Goal: Task Accomplishment & Management: Manage account settings

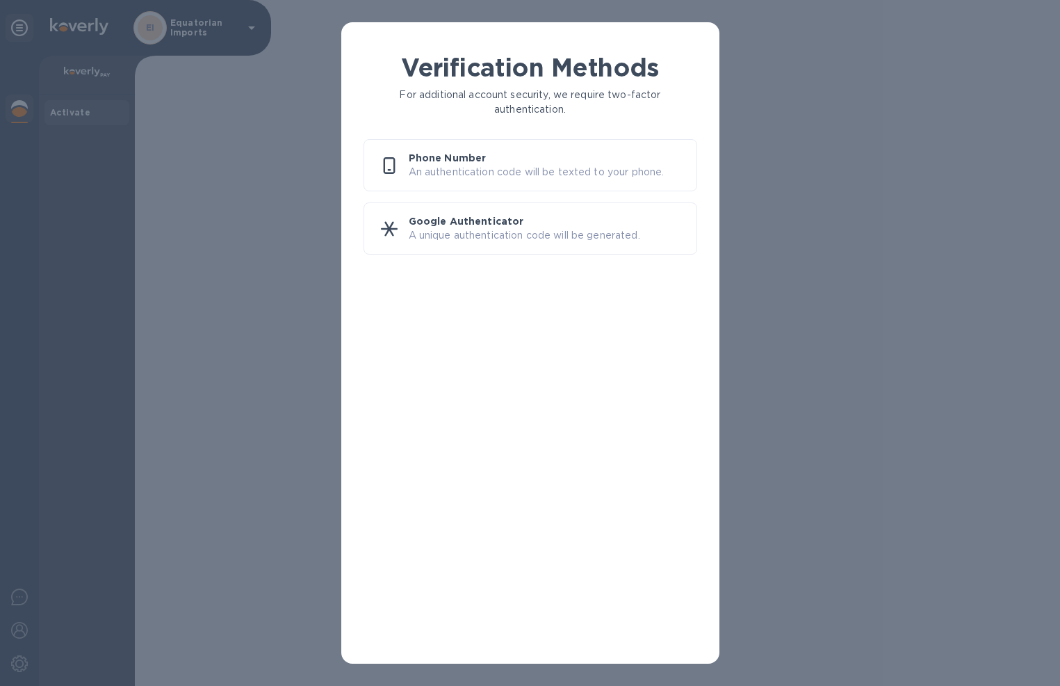
click at [80, 15] on div "Verification Methods For additional account security, we require two-factor aut…" at bounding box center [530, 343] width 1060 height 686
click at [81, 26] on div "Verification Methods For additional account security, we require two-factor aut…" at bounding box center [530, 343] width 1060 height 686
drag, startPoint x: 24, startPoint y: 22, endPoint x: 335, endPoint y: 55, distance: 313.2
click at [30, 22] on div "Verification Methods For additional account security, we require two-factor aut…" at bounding box center [530, 343] width 1060 height 686
drag, startPoint x: 210, startPoint y: 42, endPoint x: 250, endPoint y: 25, distance: 43.3
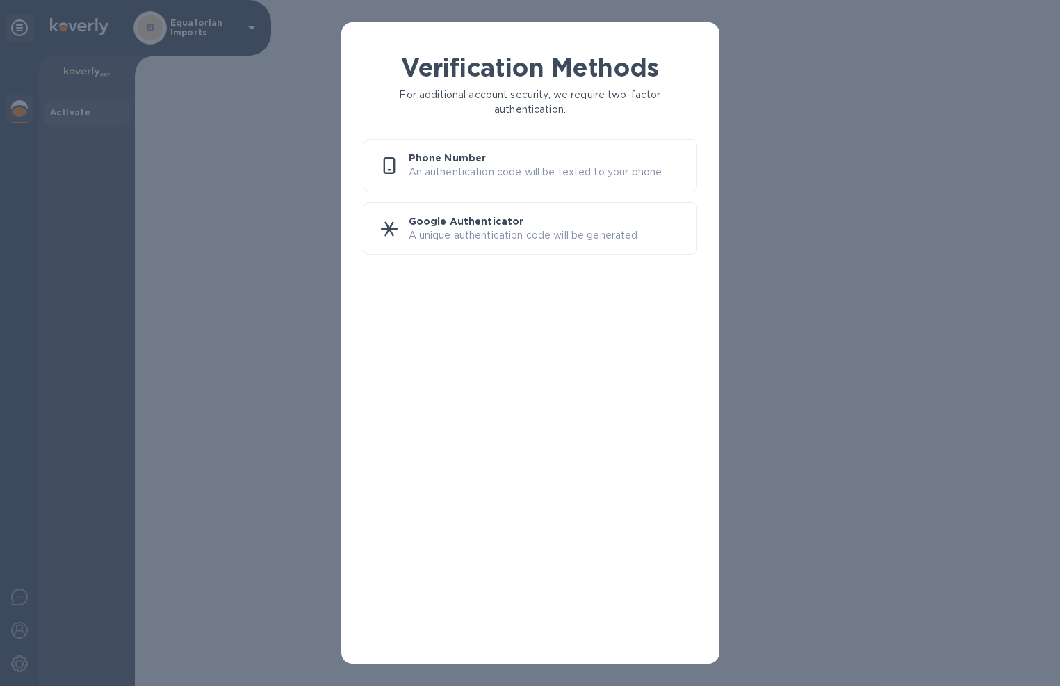
click at [217, 40] on div "Verification Methods For additional account security, we require two-factor aut…" at bounding box center [530, 343] width 1060 height 686
click at [254, 24] on div "Verification Methods For additional account security, we require two-factor aut…" at bounding box center [530, 343] width 1060 height 686
click at [486, 159] on p "Phone Number" at bounding box center [547, 158] width 277 height 14
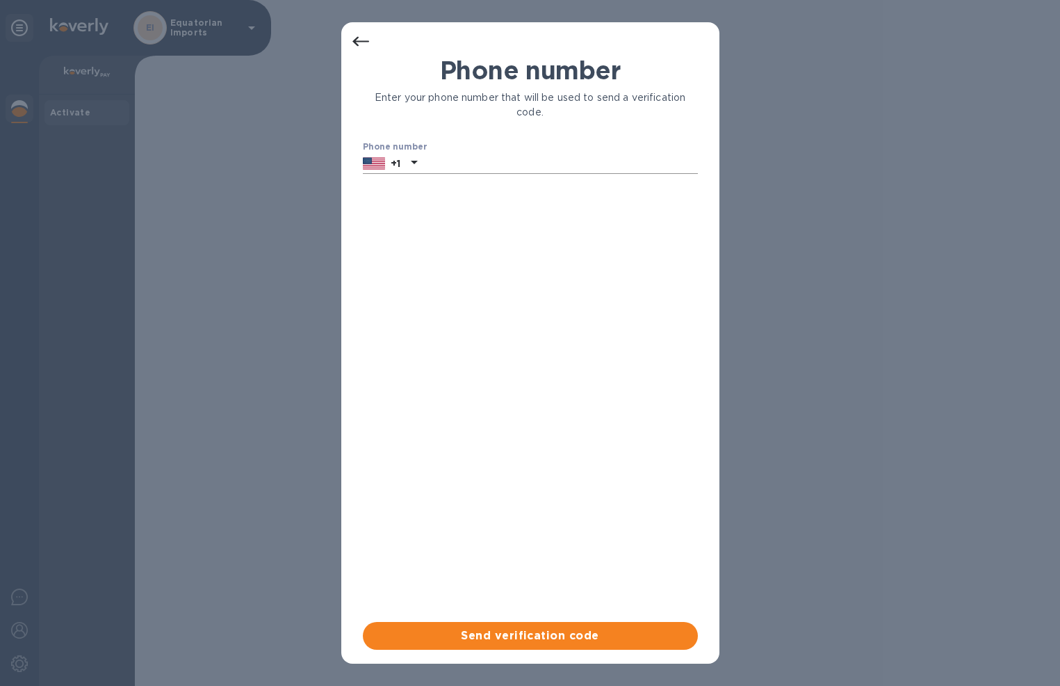
click at [517, 159] on input "text" at bounding box center [560, 163] width 275 height 21
type input "2139481848"
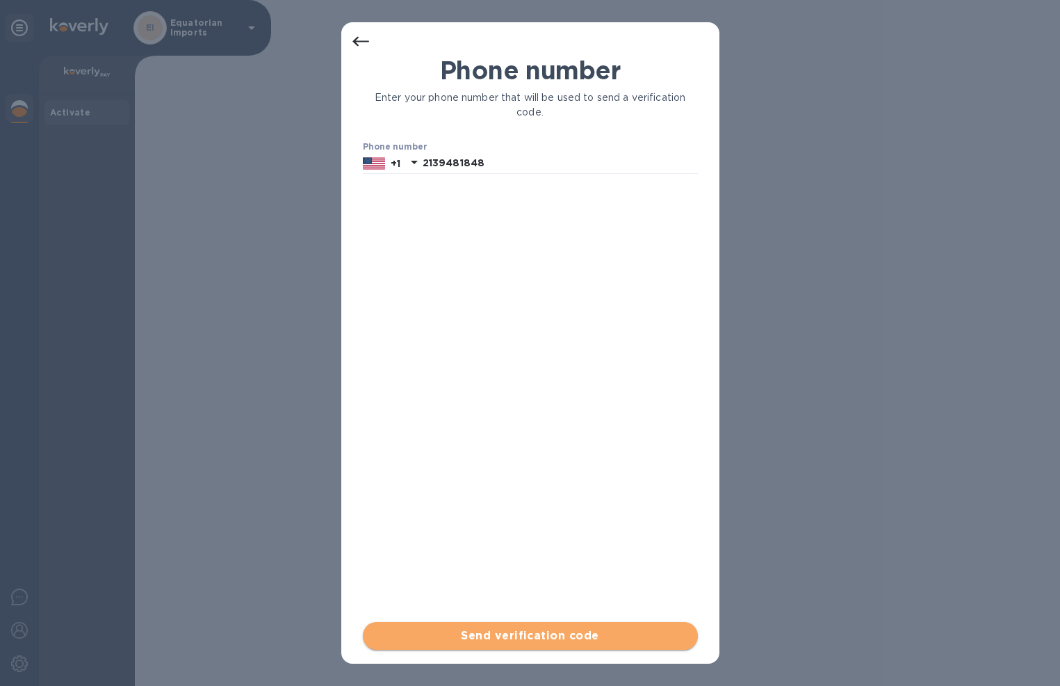
drag, startPoint x: 544, startPoint y: 637, endPoint x: 537, endPoint y: 633, distance: 7.8
click at [544, 636] on span "Send verification code" at bounding box center [530, 635] width 313 height 17
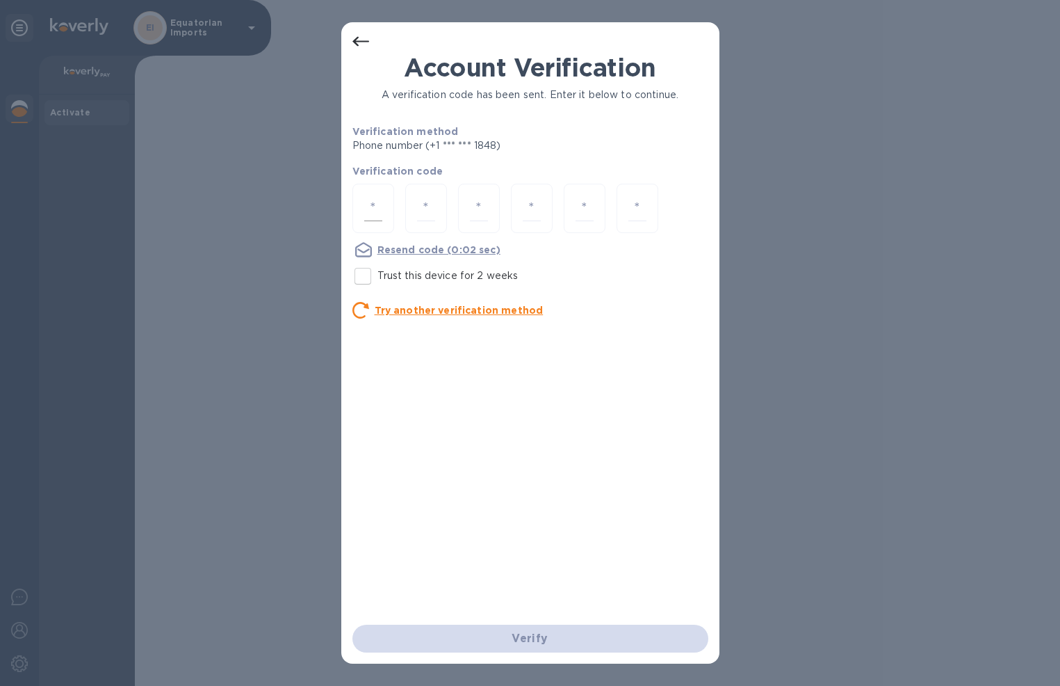
click at [375, 199] on input "number" at bounding box center [373, 208] width 18 height 26
type input "1"
type input "4"
type input "7"
type input "2"
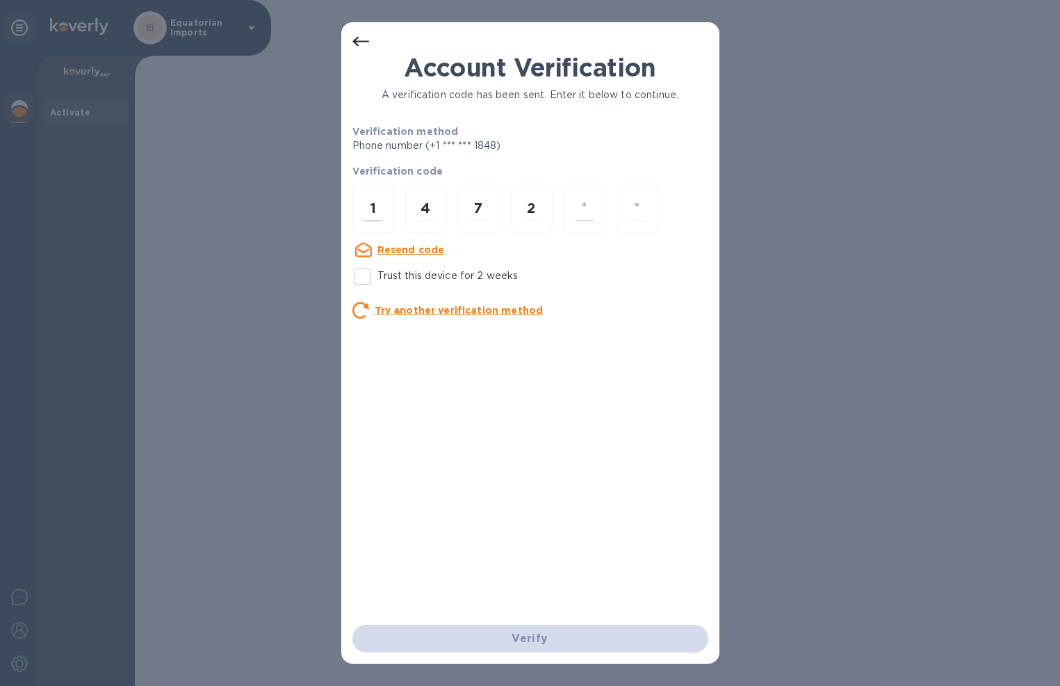
type input "9"
type input "0"
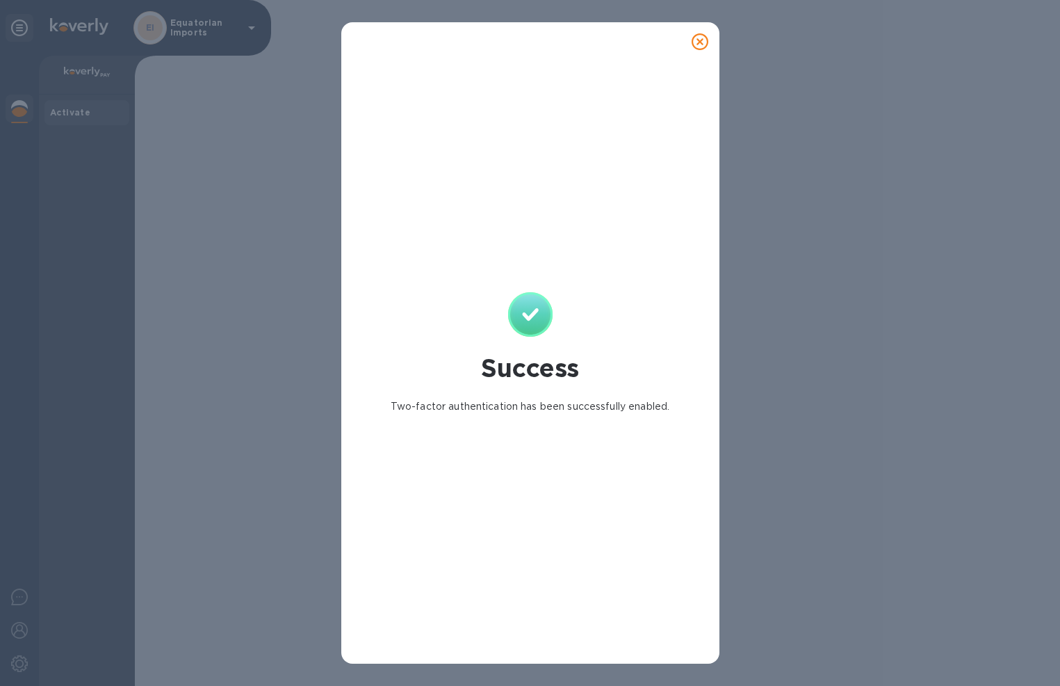
click at [697, 41] on icon at bounding box center [700, 41] width 17 height 17
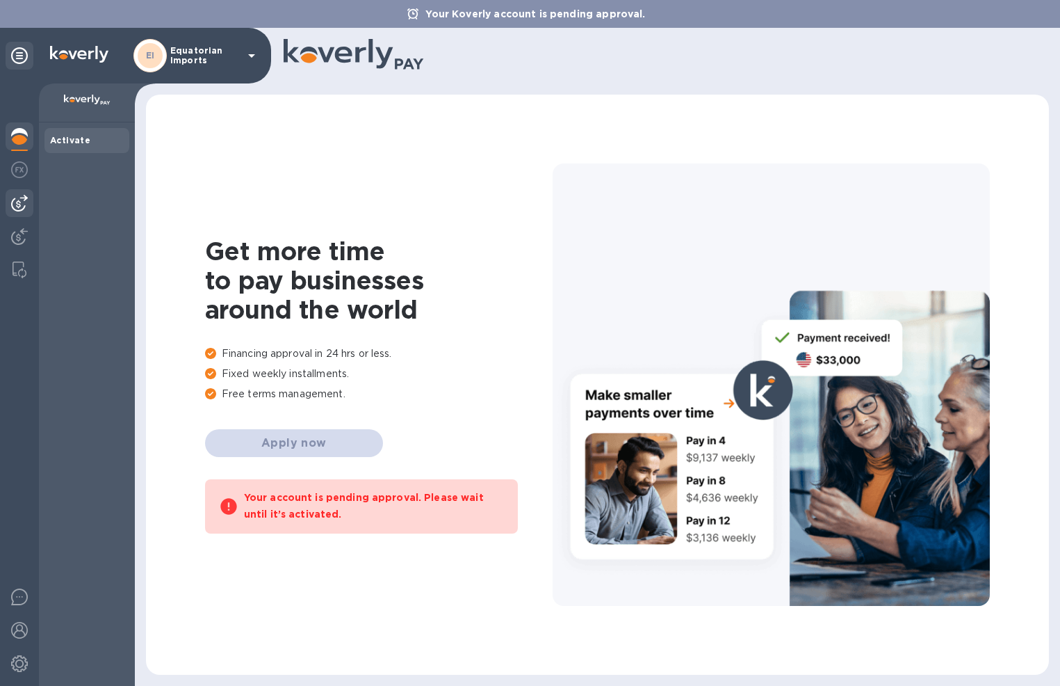
click at [18, 204] on img at bounding box center [19, 203] width 17 height 17
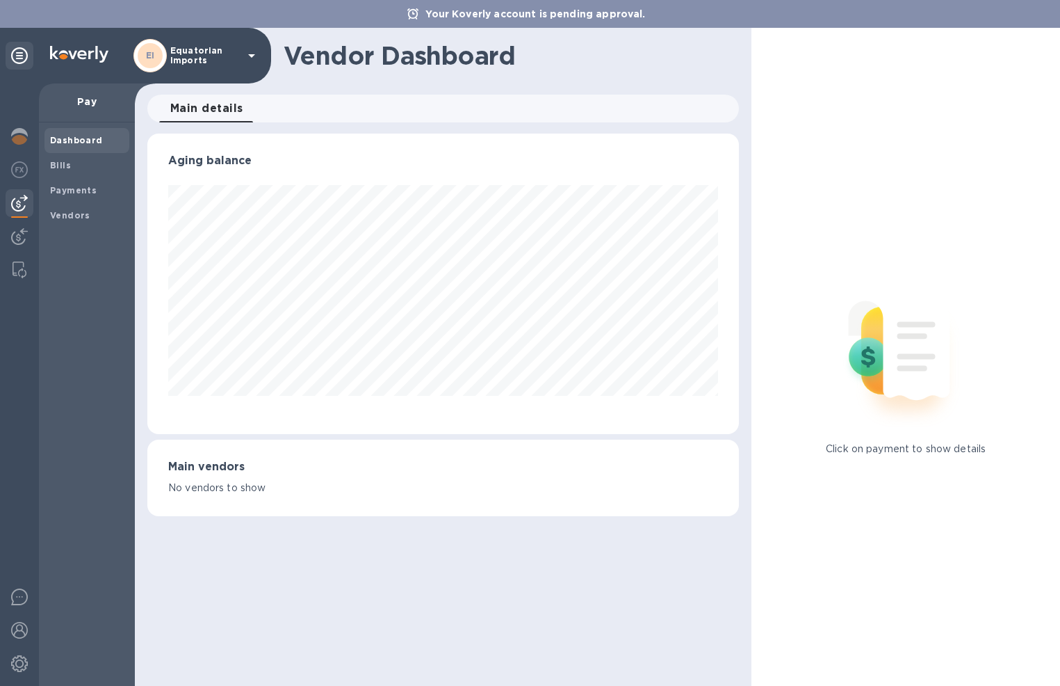
scroll to position [300, 592]
click at [19, 236] on img at bounding box center [19, 236] width 17 height 17
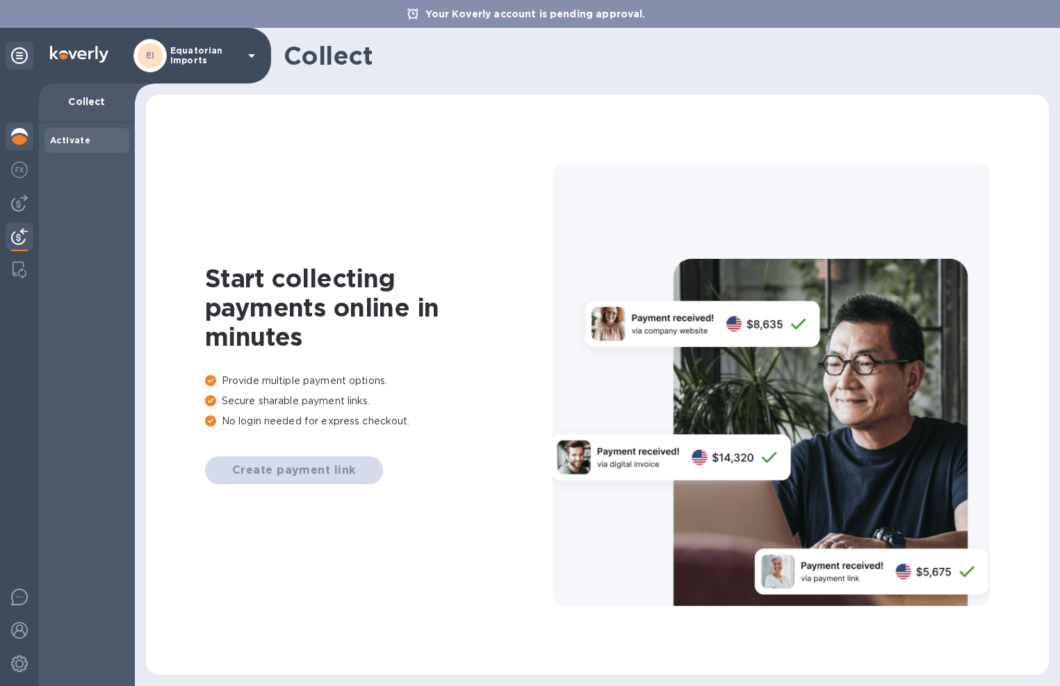
click at [22, 139] on img at bounding box center [19, 136] width 17 height 17
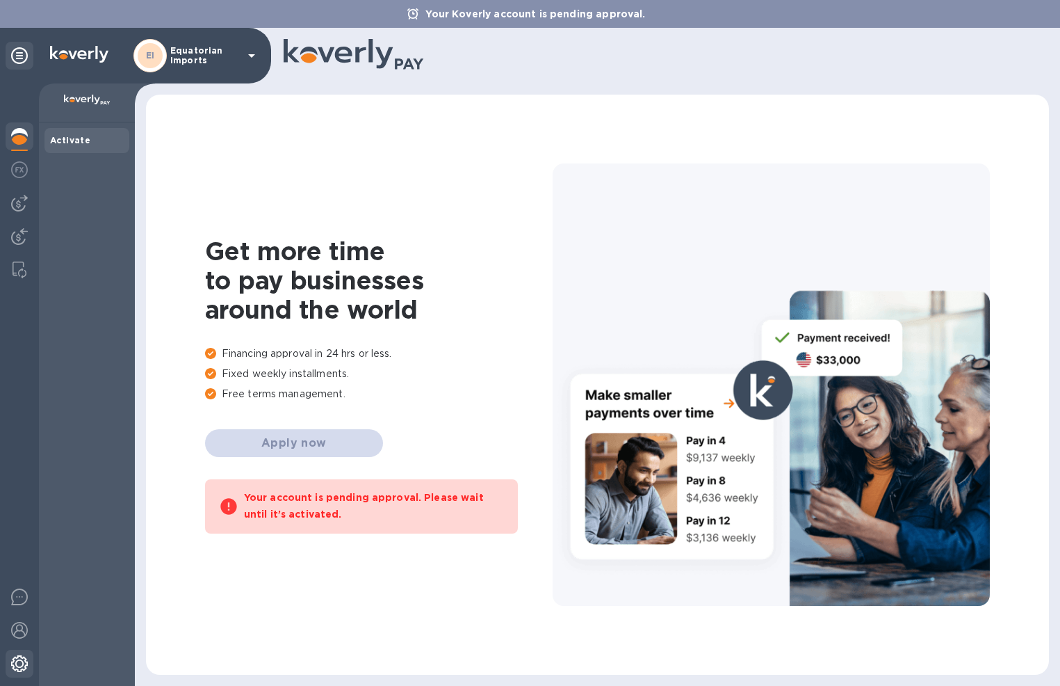
click at [22, 663] on img at bounding box center [19, 663] width 17 height 17
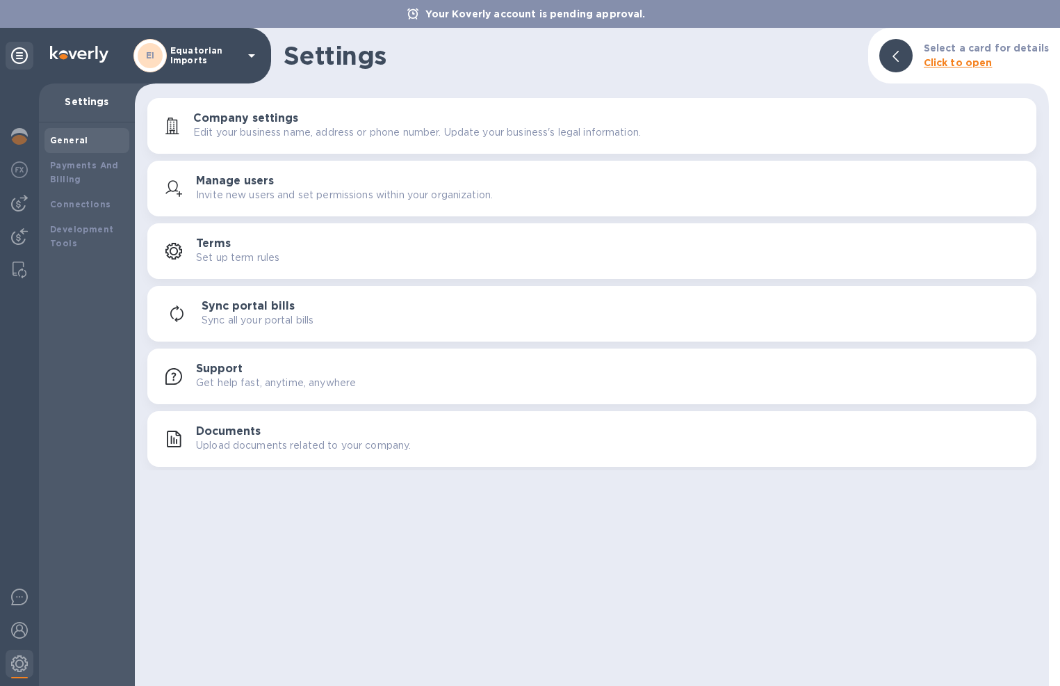
click at [254, 52] on icon at bounding box center [251, 55] width 17 height 17
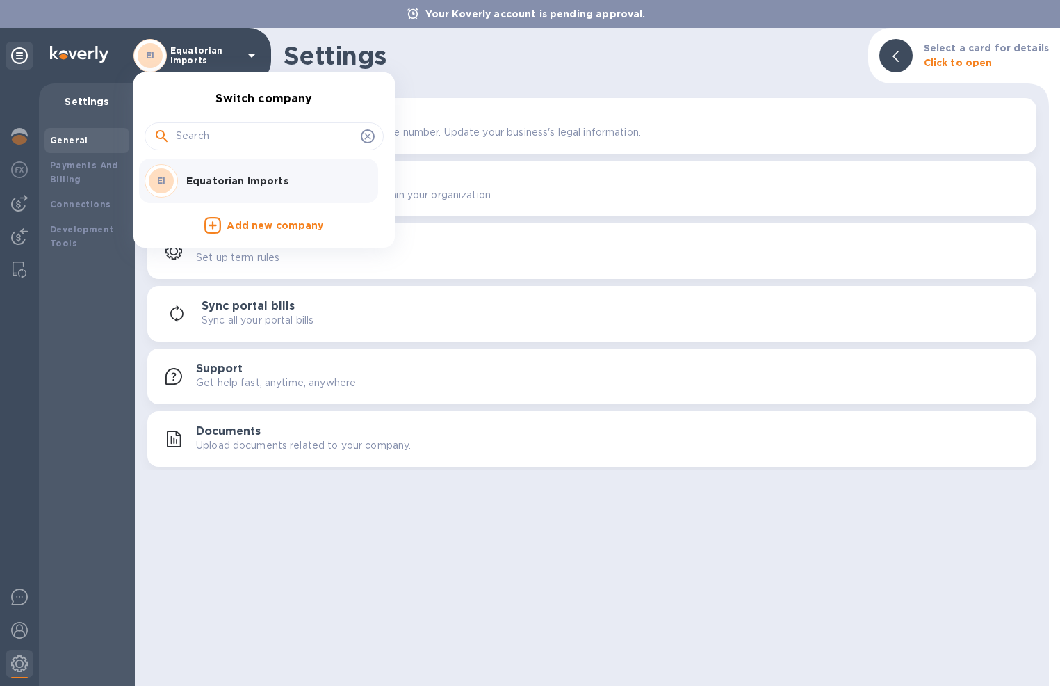
click at [432, 72] on div at bounding box center [530, 343] width 1060 height 686
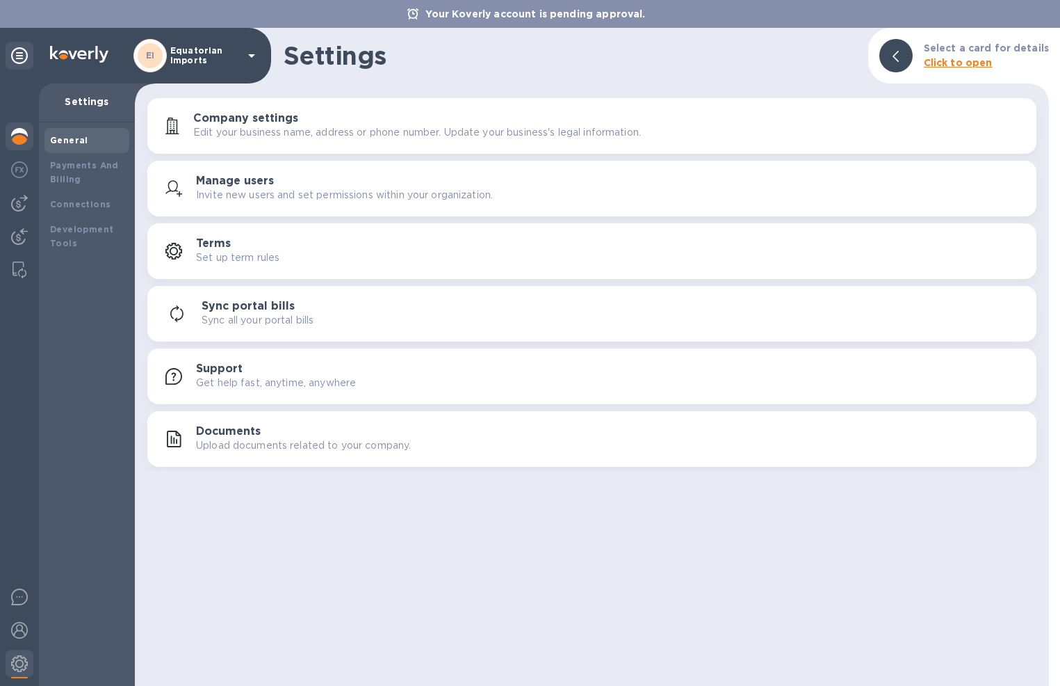
click at [28, 138] on div at bounding box center [20, 137] width 28 height 31
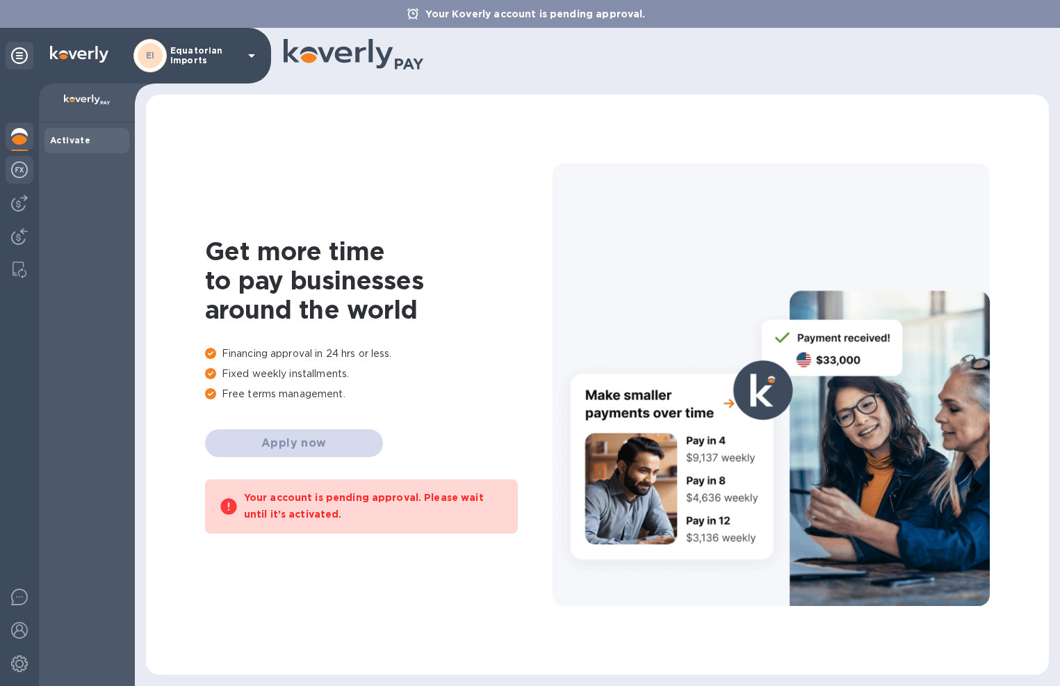
click at [24, 177] on img at bounding box center [19, 169] width 17 height 17
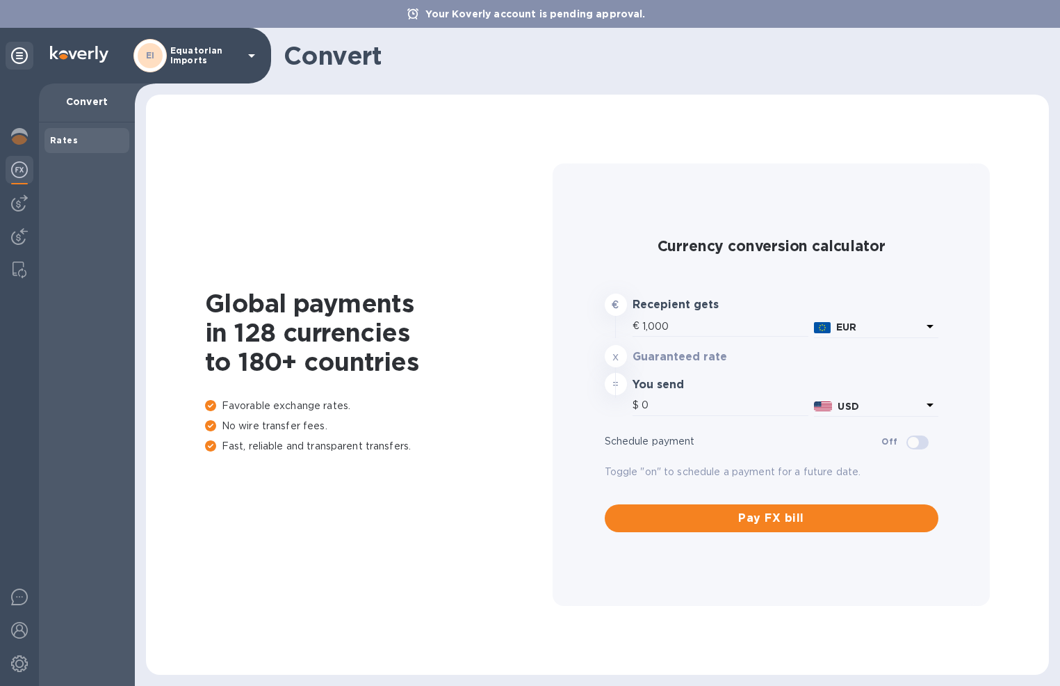
type input "1,180.99"
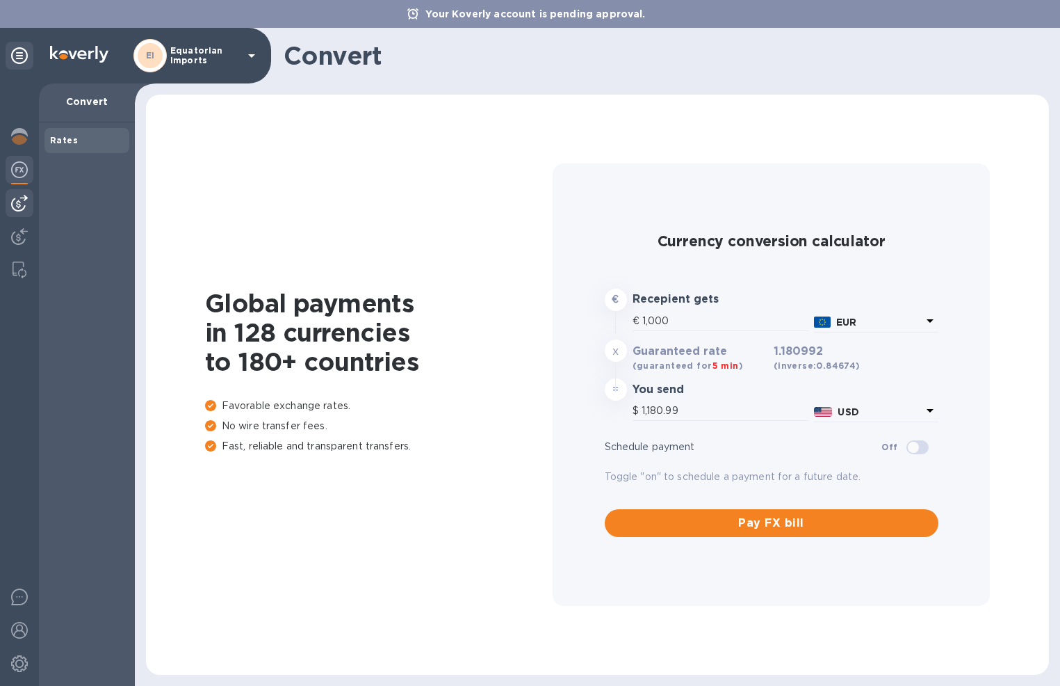
click at [20, 208] on img at bounding box center [19, 203] width 17 height 17
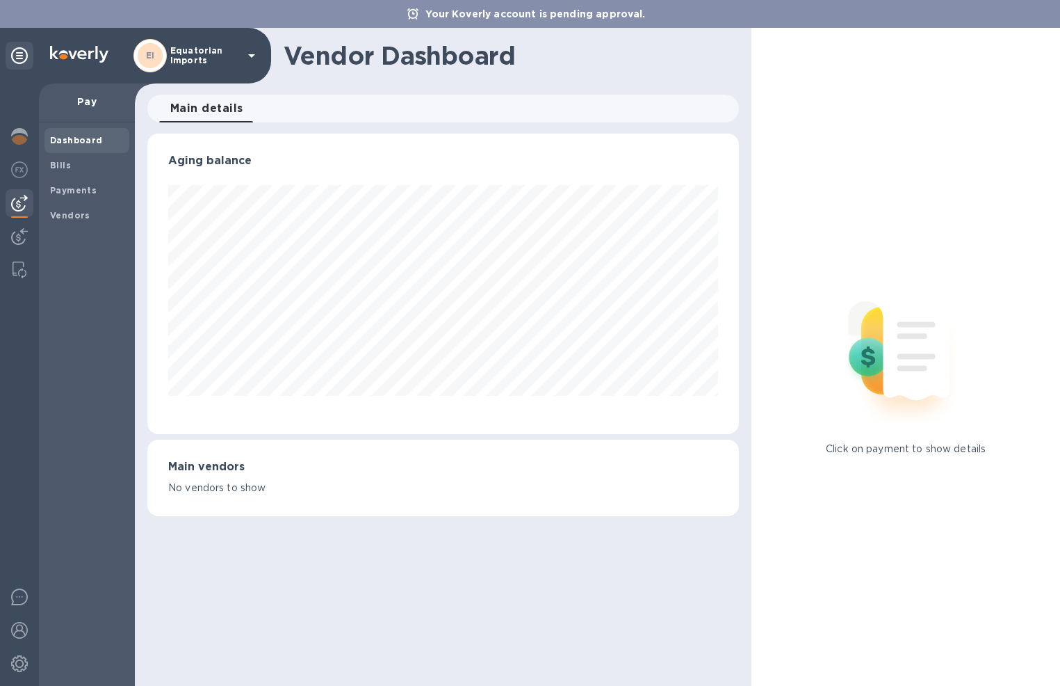
scroll to position [300, 592]
click at [75, 189] on b "Payments" at bounding box center [73, 190] width 47 height 10
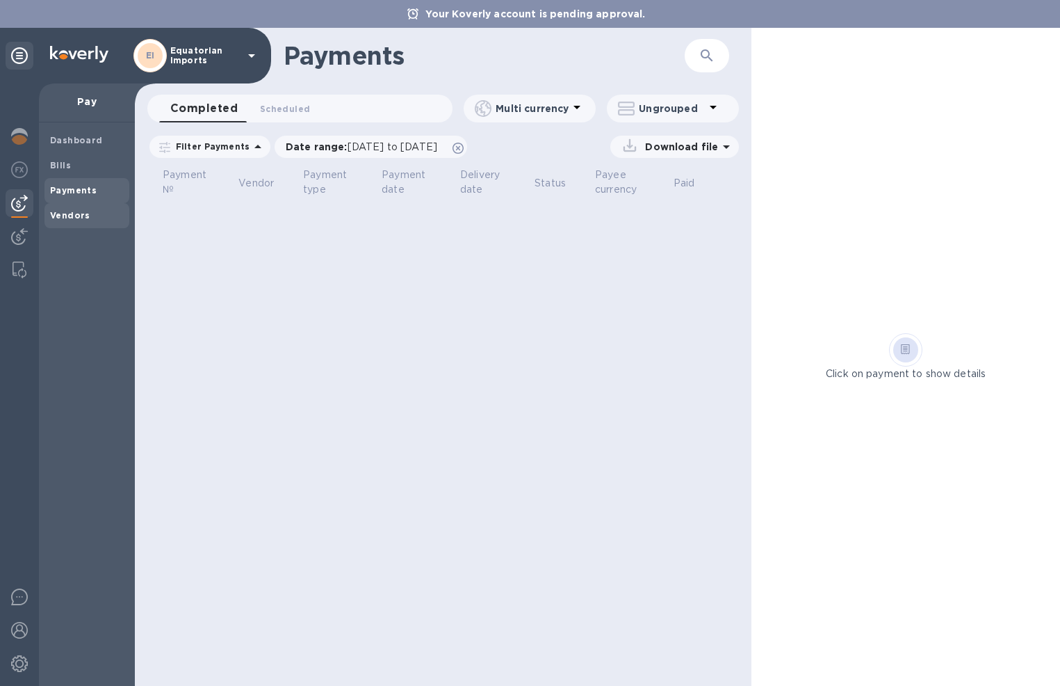
click at [93, 211] on span "Vendors" at bounding box center [87, 216] width 74 height 14
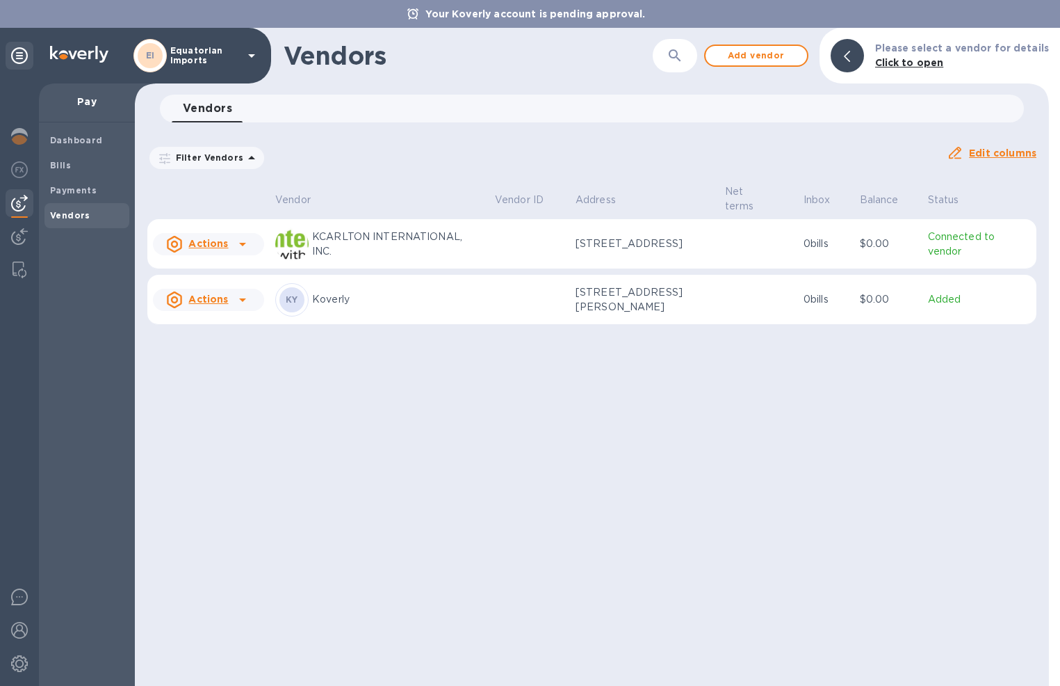
click at [499, 221] on td at bounding box center [529, 244] width 81 height 50
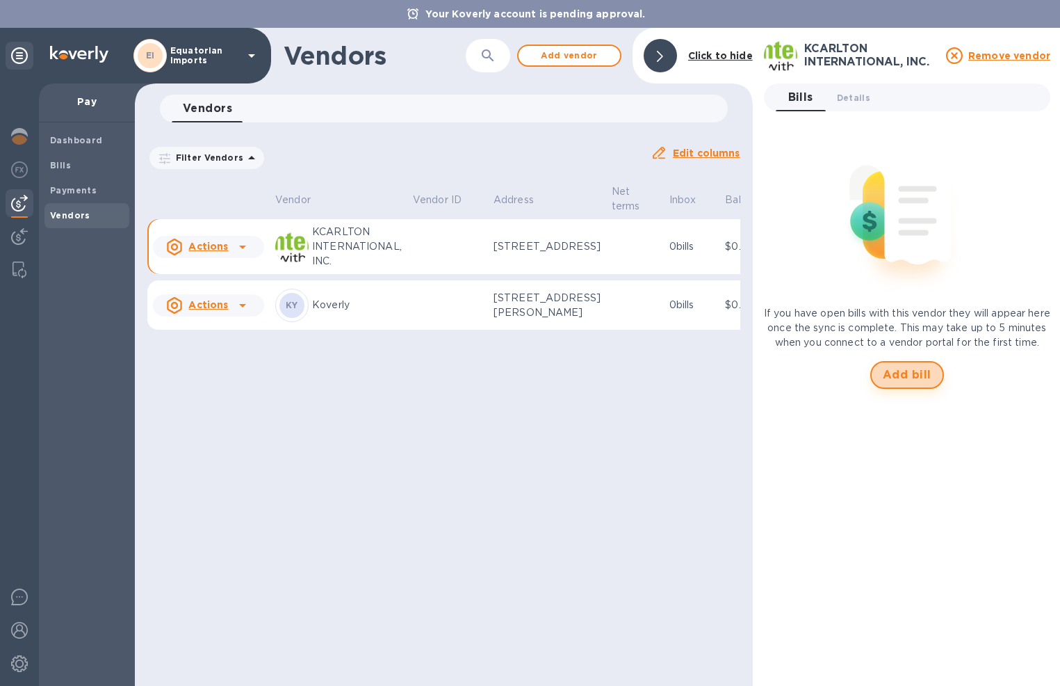
click at [920, 383] on span "Add bill" at bounding box center [907, 374] width 49 height 17
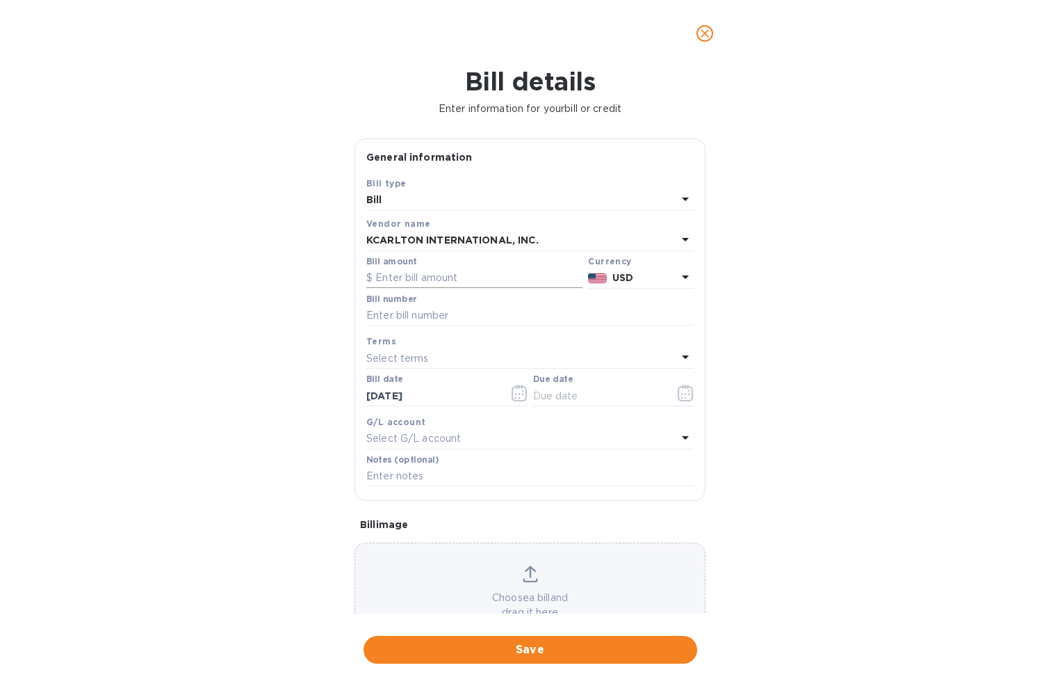
click at [446, 282] on input "text" at bounding box center [474, 278] width 216 height 21
type input "1,662.60"
click at [450, 316] on input "text" at bounding box center [529, 315] width 327 height 21
type input "7250990-1"
click at [463, 359] on div "Select terms" at bounding box center [521, 357] width 311 height 19
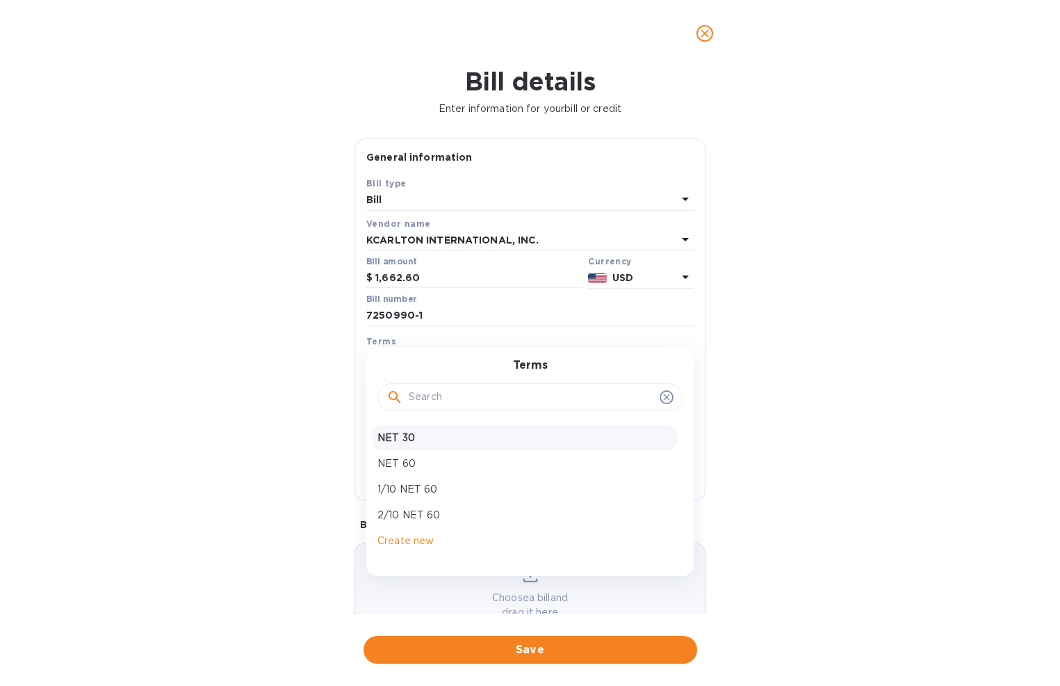
click at [451, 433] on p "NET 30" at bounding box center [525, 437] width 294 height 15
type input "10/24/2025"
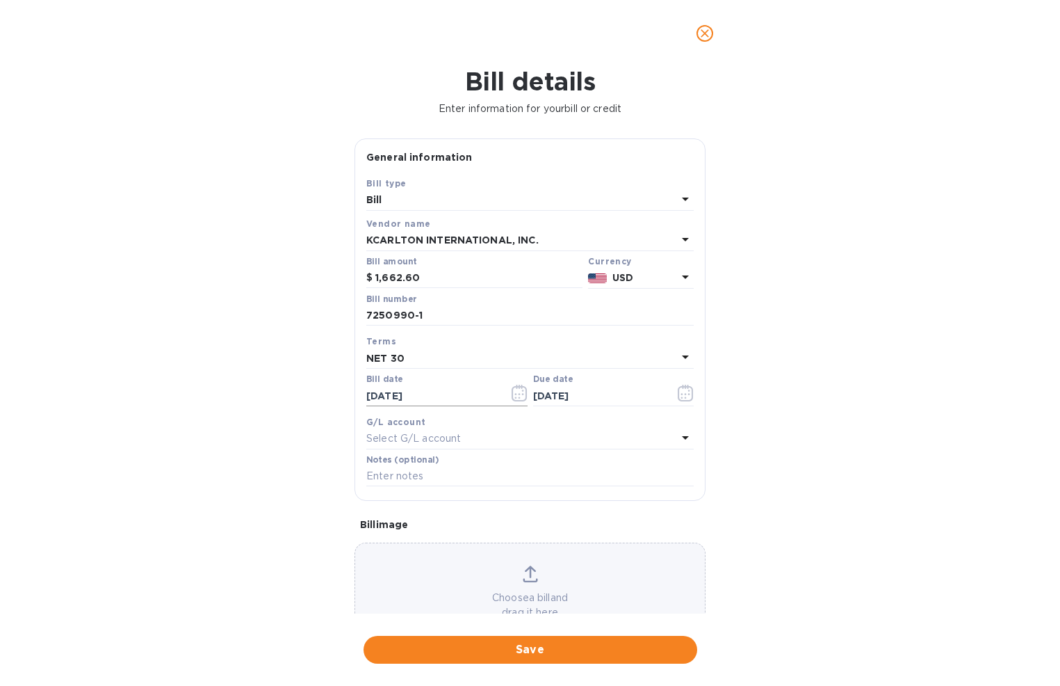
click at [523, 396] on icon "button" at bounding box center [519, 393] width 15 height 17
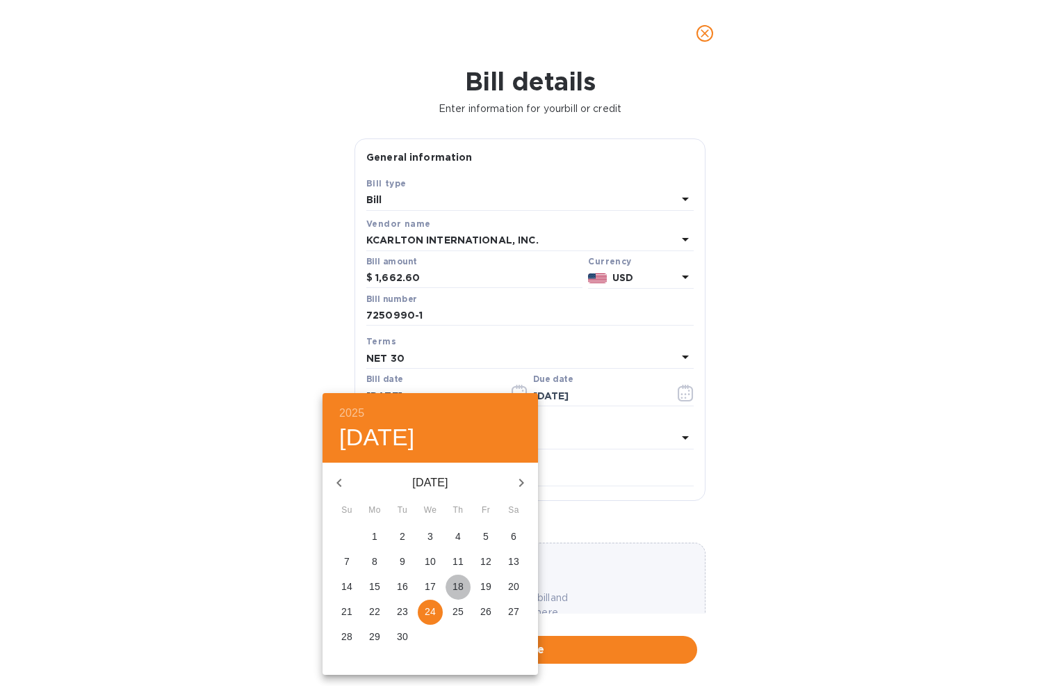
click at [459, 584] on p "18" at bounding box center [458, 586] width 11 height 14
type input "09/18/2025"
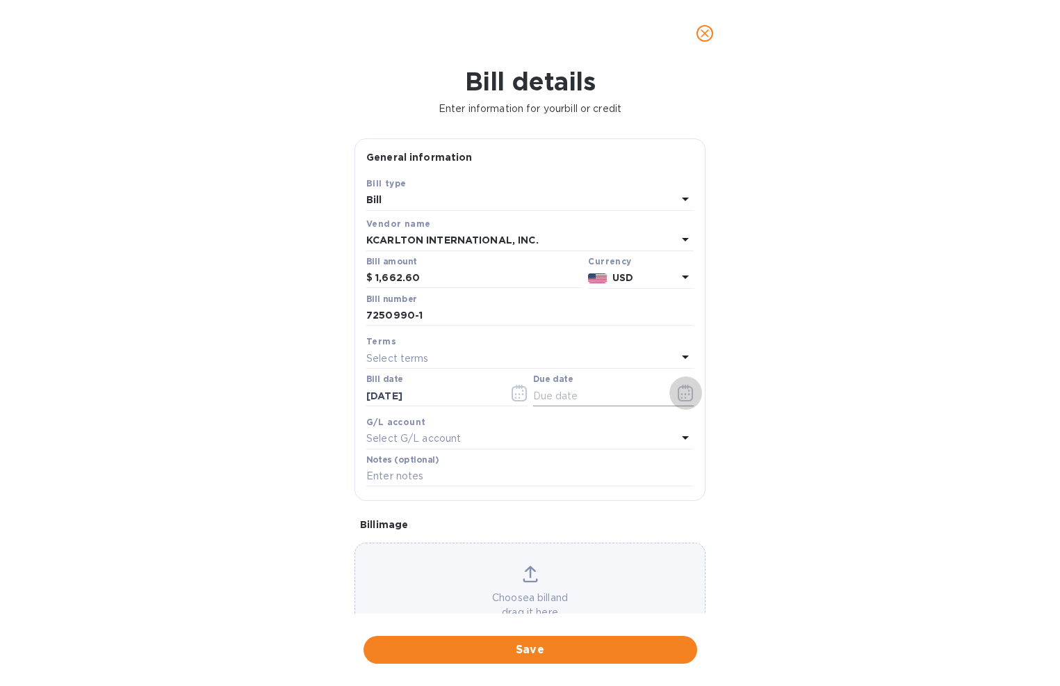
click at [685, 398] on icon "button" at bounding box center [686, 393] width 16 height 17
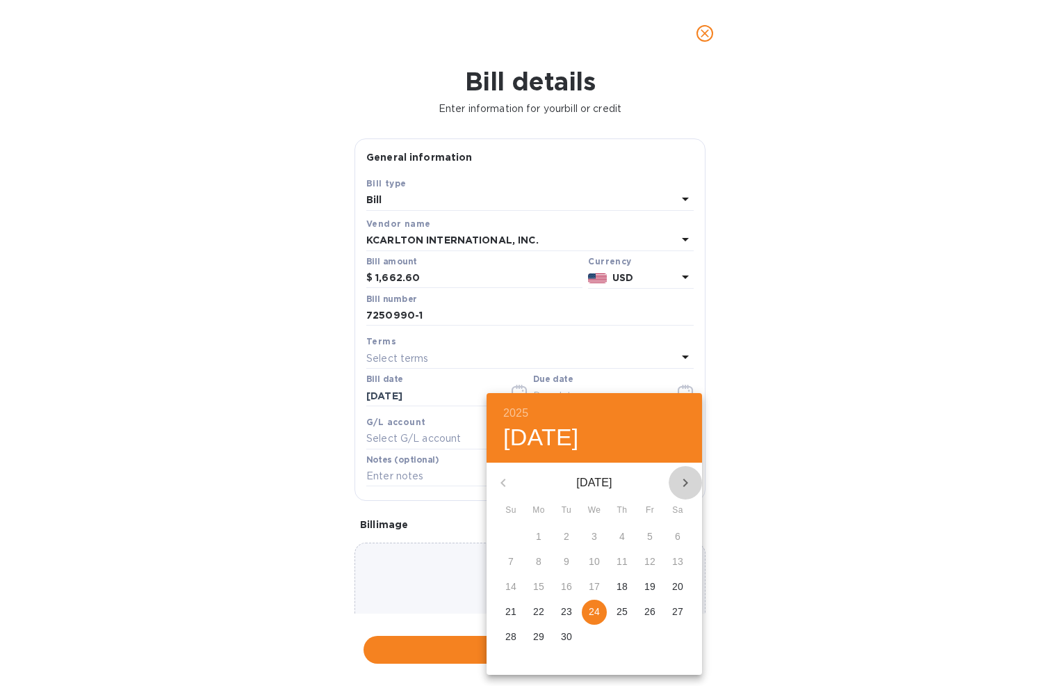
click at [688, 480] on icon "button" at bounding box center [685, 482] width 17 height 17
click at [653, 588] on p "17" at bounding box center [650, 586] width 11 height 14
type input "10/17/2025"
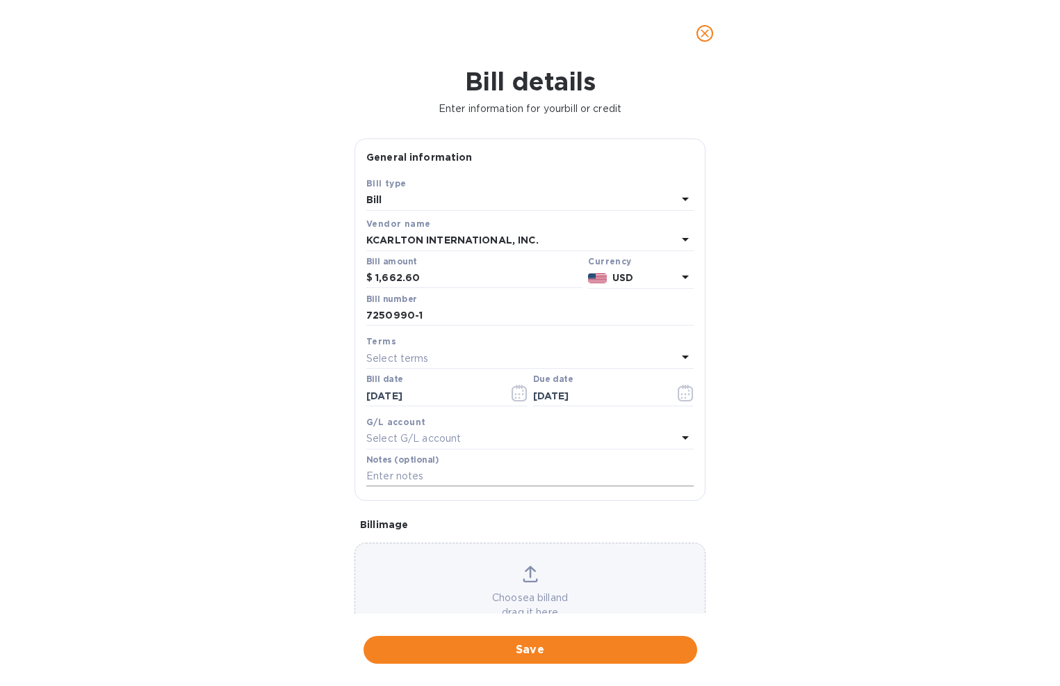
click at [489, 476] on input "text" at bounding box center [529, 476] width 327 height 21
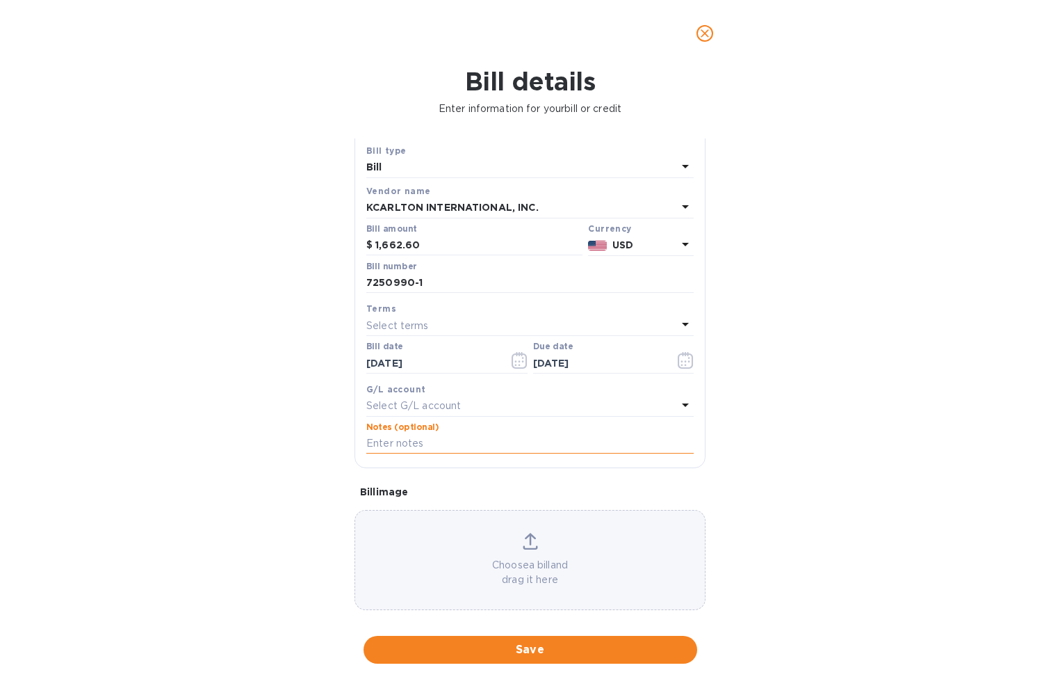
scroll to position [48, 0]
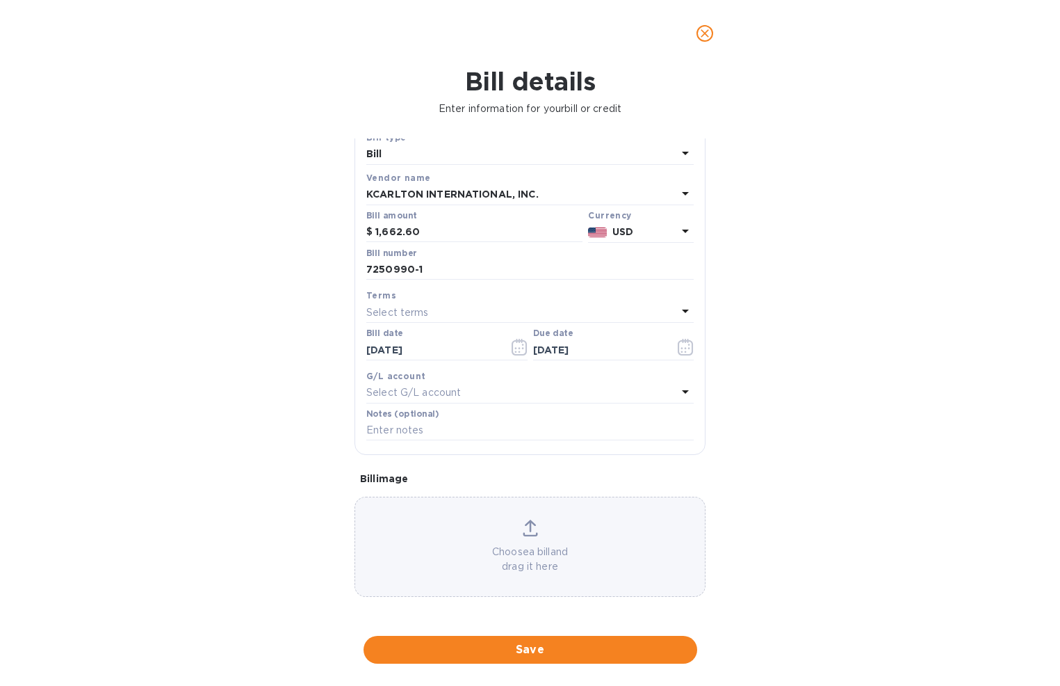
click at [542, 520] on div "Choose a bill and drag it here" at bounding box center [530, 546] width 350 height 54
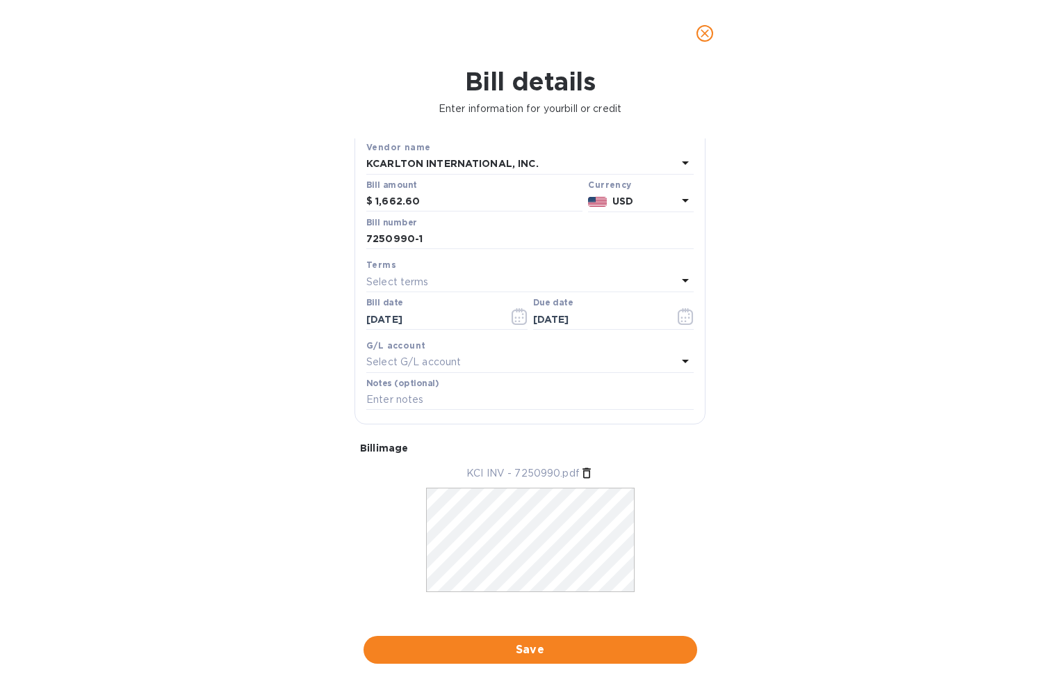
scroll to position [90, 0]
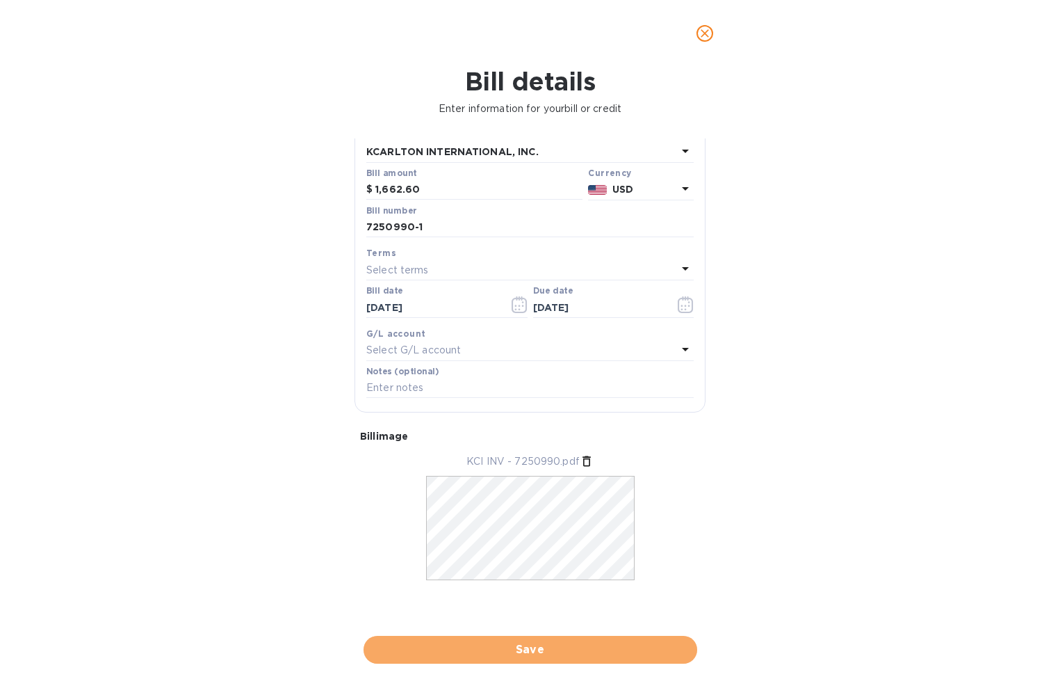
click at [547, 645] on span "Save" at bounding box center [530, 649] width 311 height 17
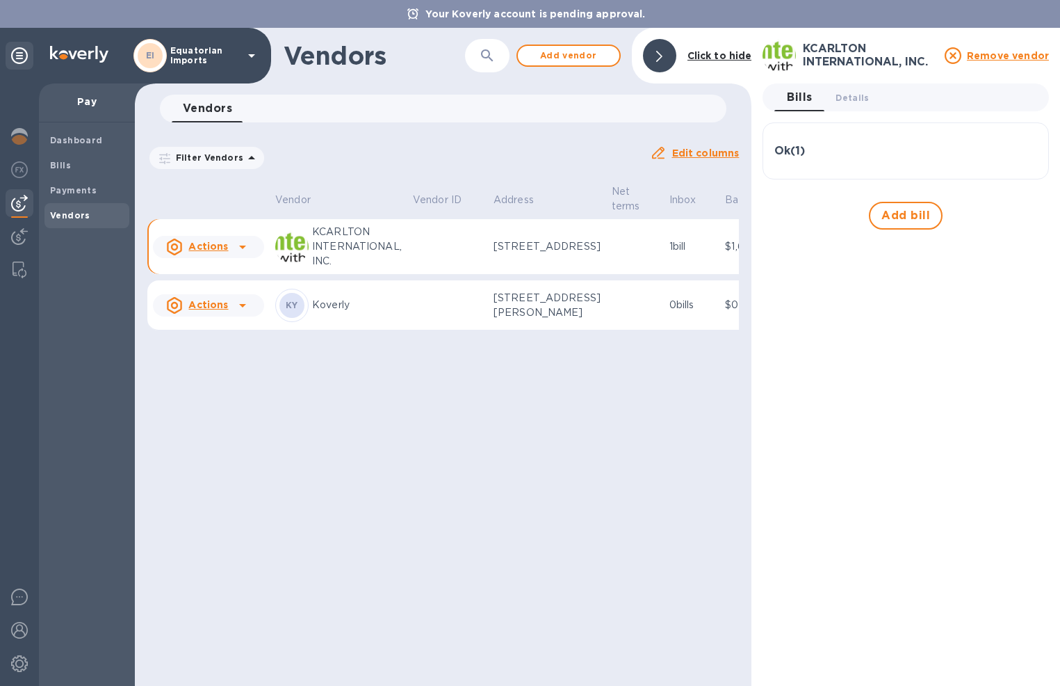
click at [213, 252] on u "Actions" at bounding box center [208, 246] width 40 height 11
click at [373, 282] on div at bounding box center [530, 343] width 1060 height 686
click at [720, 275] on td "$1,662.60" at bounding box center [754, 247] width 68 height 56
click at [725, 254] on p "$1,662.60" at bounding box center [753, 246] width 57 height 15
click at [241, 249] on icon at bounding box center [242, 246] width 7 height 3
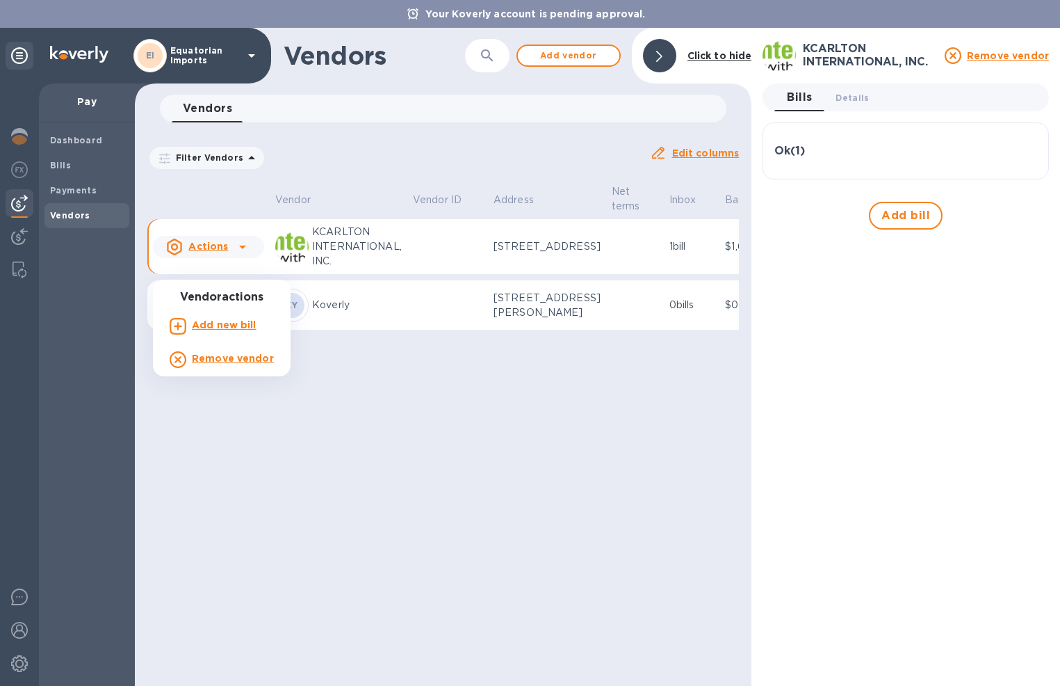
click at [212, 259] on div at bounding box center [530, 343] width 1060 height 686
click at [170, 261] on div "Actions" at bounding box center [208, 247] width 117 height 28
drag, startPoint x: 225, startPoint y: 259, endPoint x: 247, endPoint y: 259, distance: 22.2
click at [225, 259] on div at bounding box center [530, 343] width 1060 height 686
click at [337, 261] on p "KCARLTON INTERNATIONAL, INC." at bounding box center [357, 247] width 90 height 44
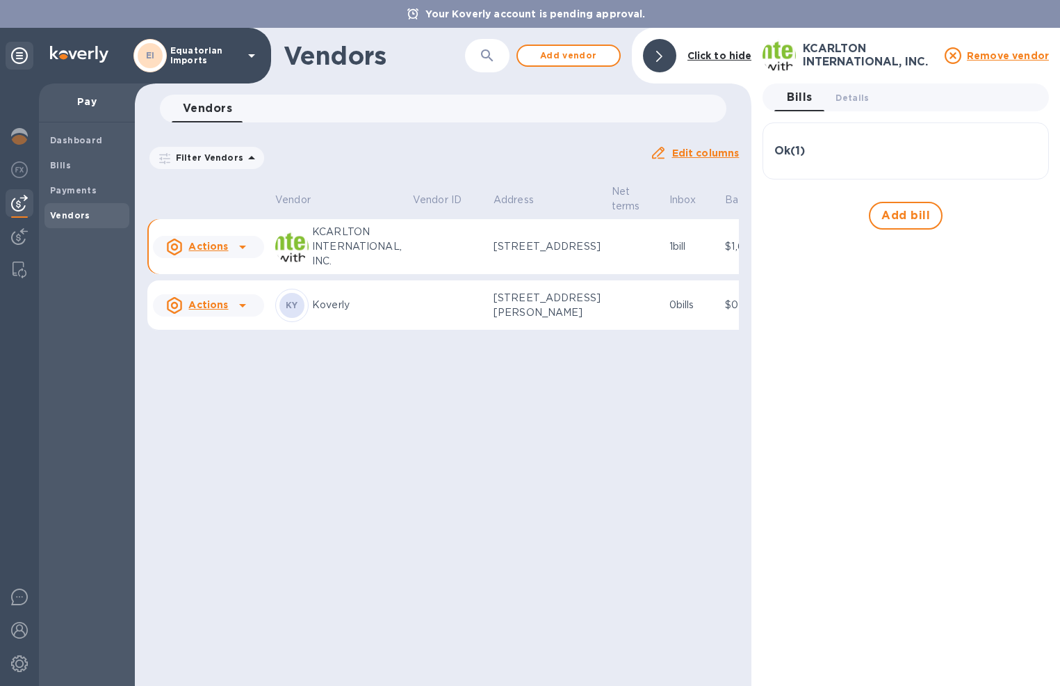
click at [359, 262] on p "KCARLTON INTERNATIONAL, INC." at bounding box center [357, 247] width 90 height 44
click at [725, 254] on p "$1,662.60" at bounding box center [753, 246] width 57 height 15
click at [857, 95] on span "Details 0" at bounding box center [852, 97] width 33 height 15
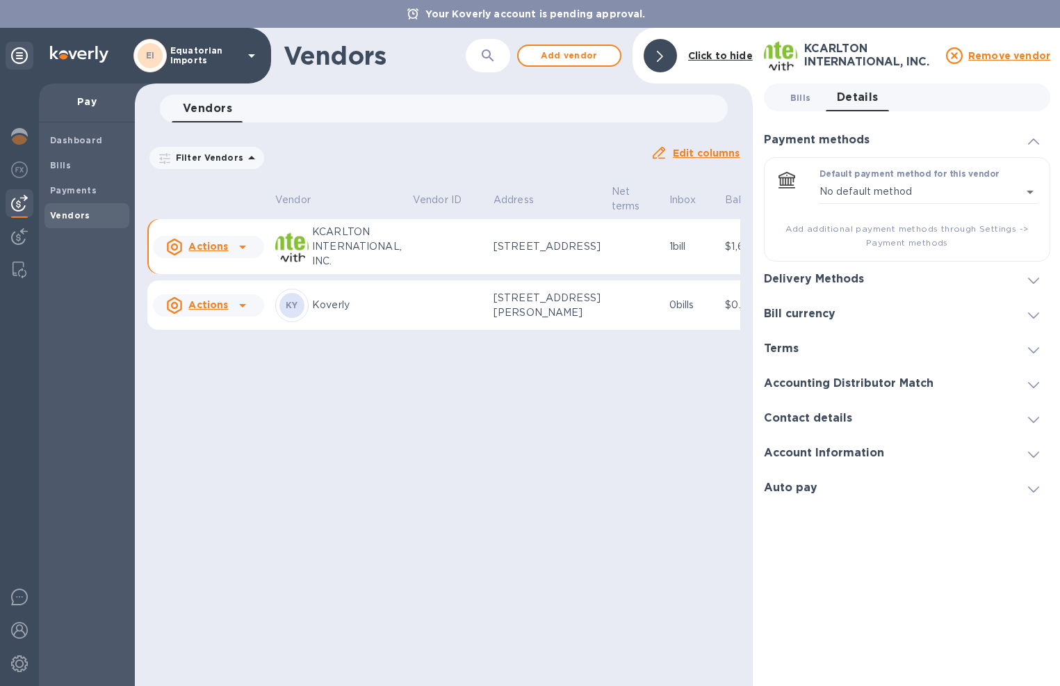
click at [810, 96] on span "Bills 0" at bounding box center [801, 97] width 21 height 15
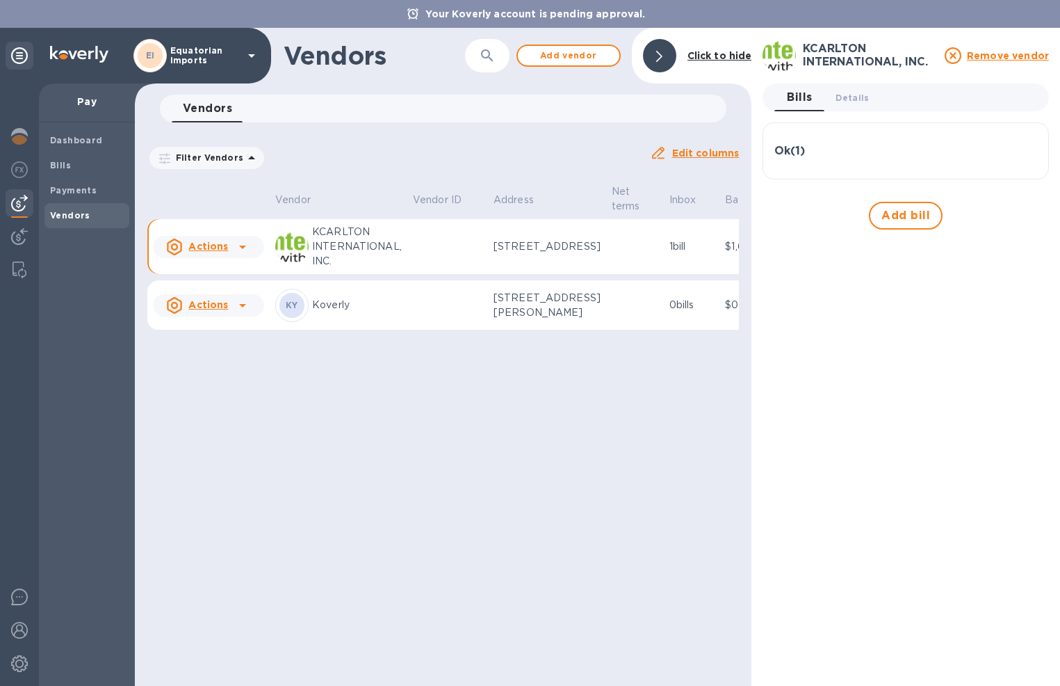
click at [814, 155] on div "Ok ( 1 )" at bounding box center [906, 151] width 263 height 13
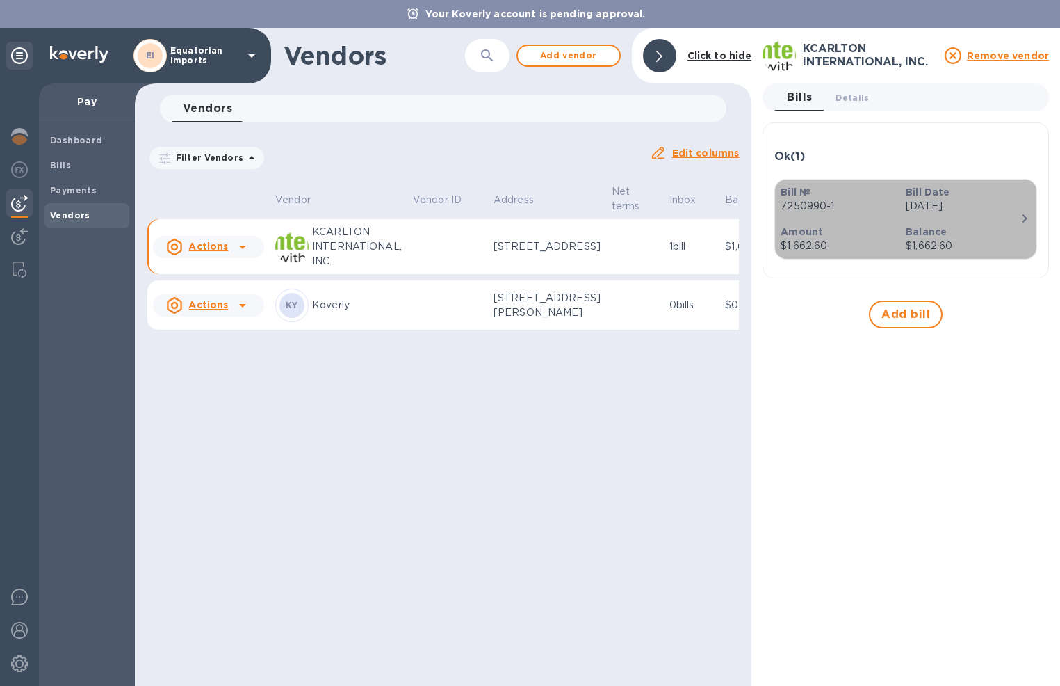
click at [982, 208] on p "Sep 18th 2025" at bounding box center [963, 206] width 114 height 15
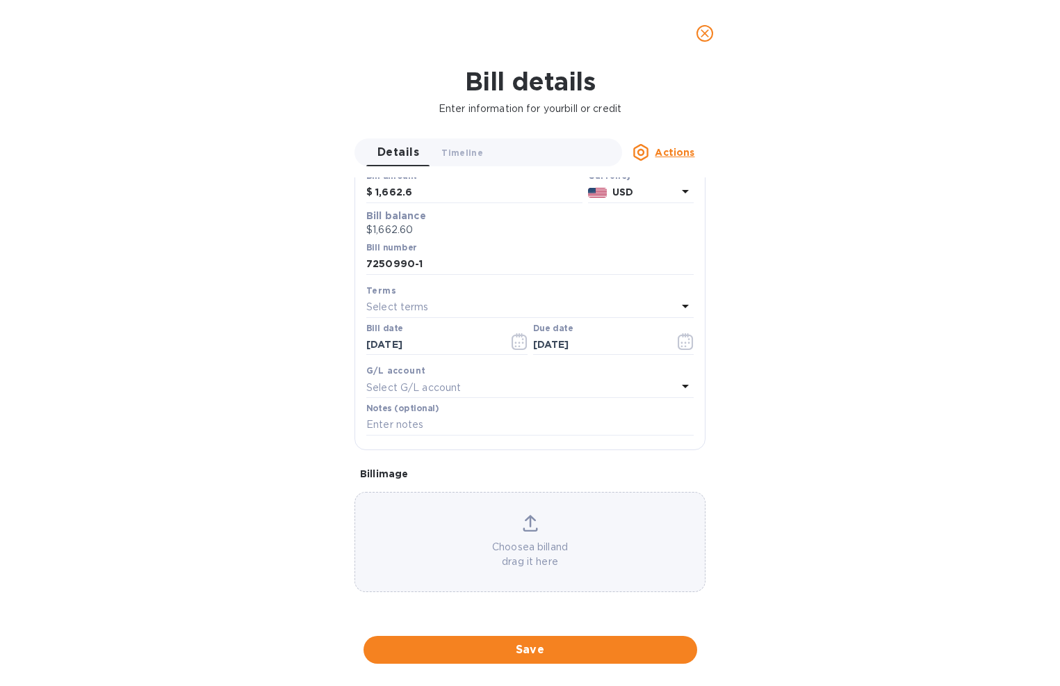
scroll to position [330, 0]
click at [676, 155] on u "Actions" at bounding box center [675, 152] width 40 height 11
click at [819, 167] on div at bounding box center [530, 343] width 1060 height 686
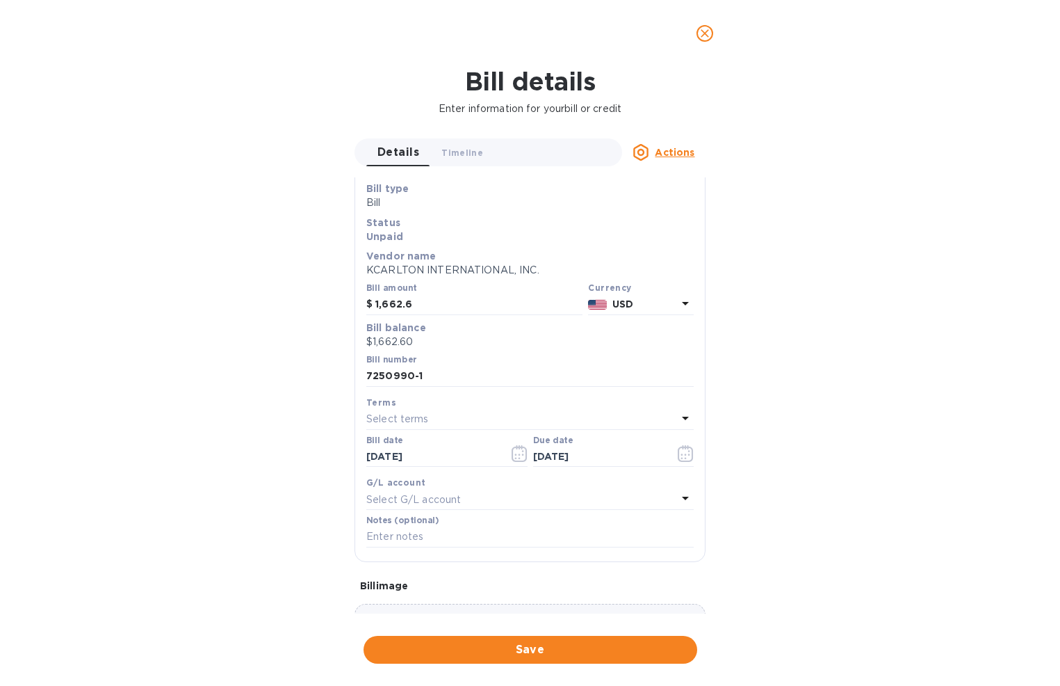
scroll to position [0, 0]
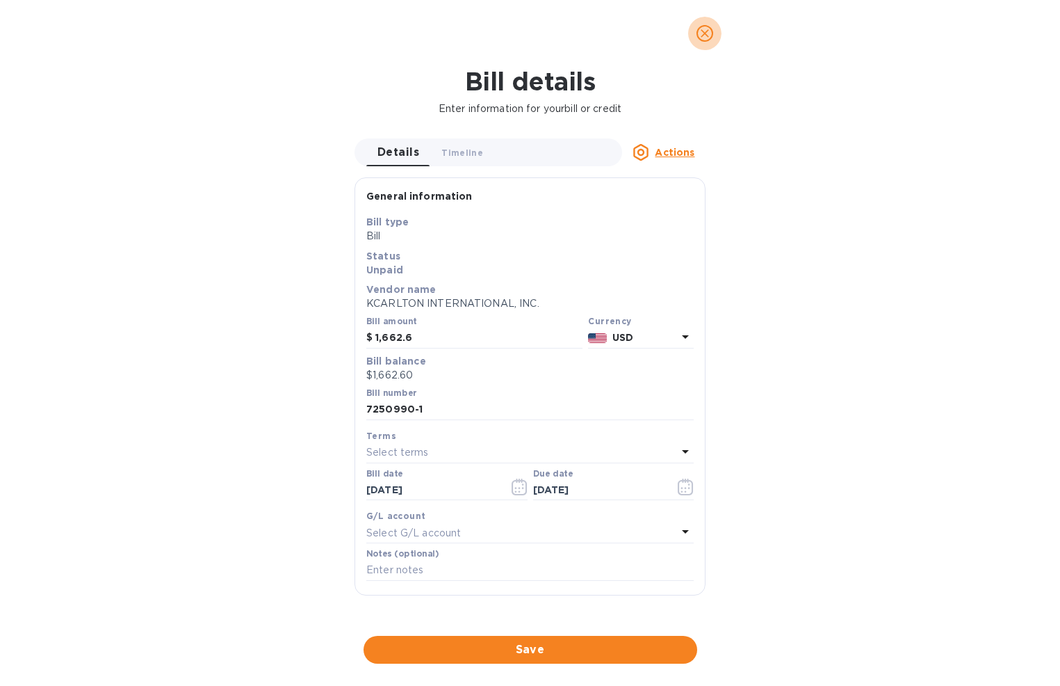
click at [695, 30] on button "close" at bounding box center [704, 33] width 33 height 33
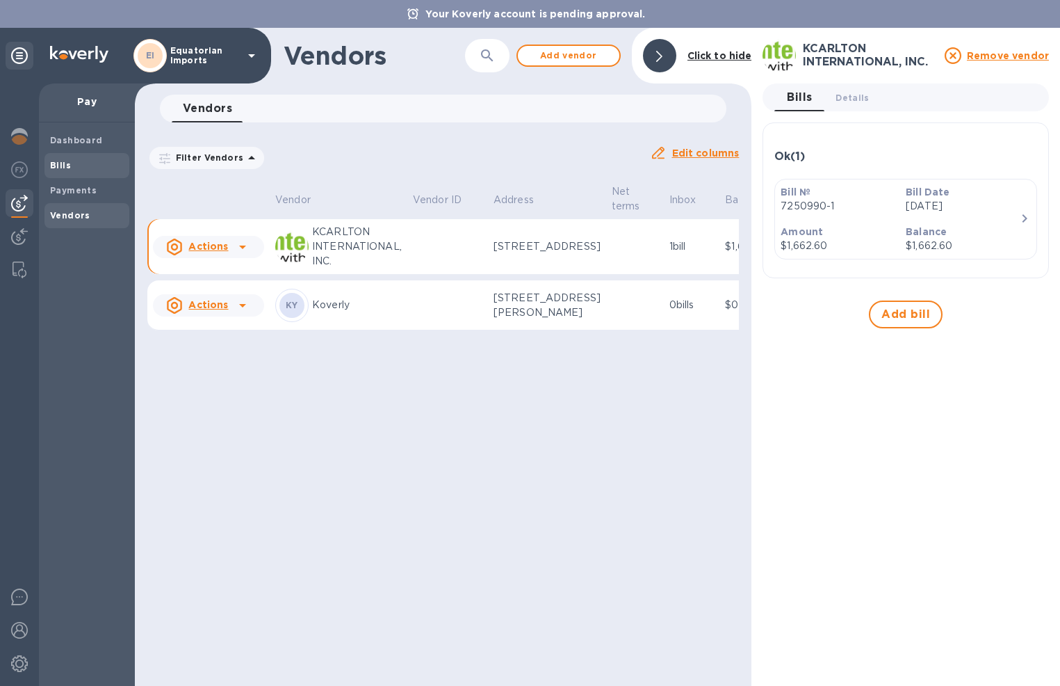
click at [70, 159] on span "Bills" at bounding box center [87, 166] width 74 height 14
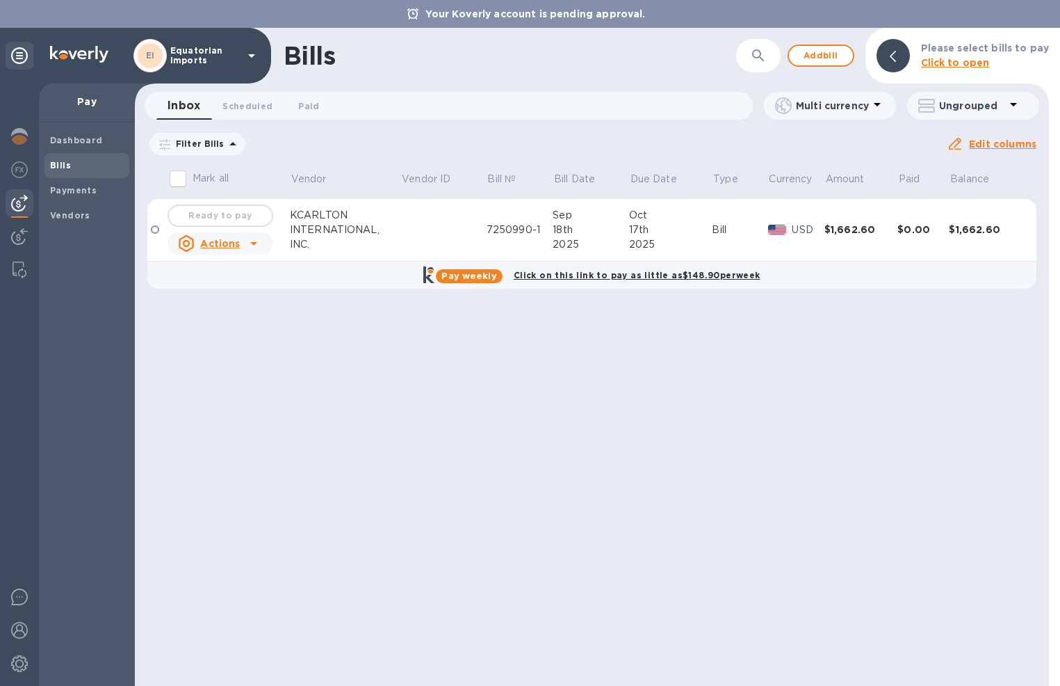
click at [237, 247] on u "Actions" at bounding box center [220, 243] width 40 height 11
click at [355, 268] on div at bounding box center [530, 343] width 1060 height 686
click at [156, 230] on div at bounding box center [155, 229] width 8 height 8
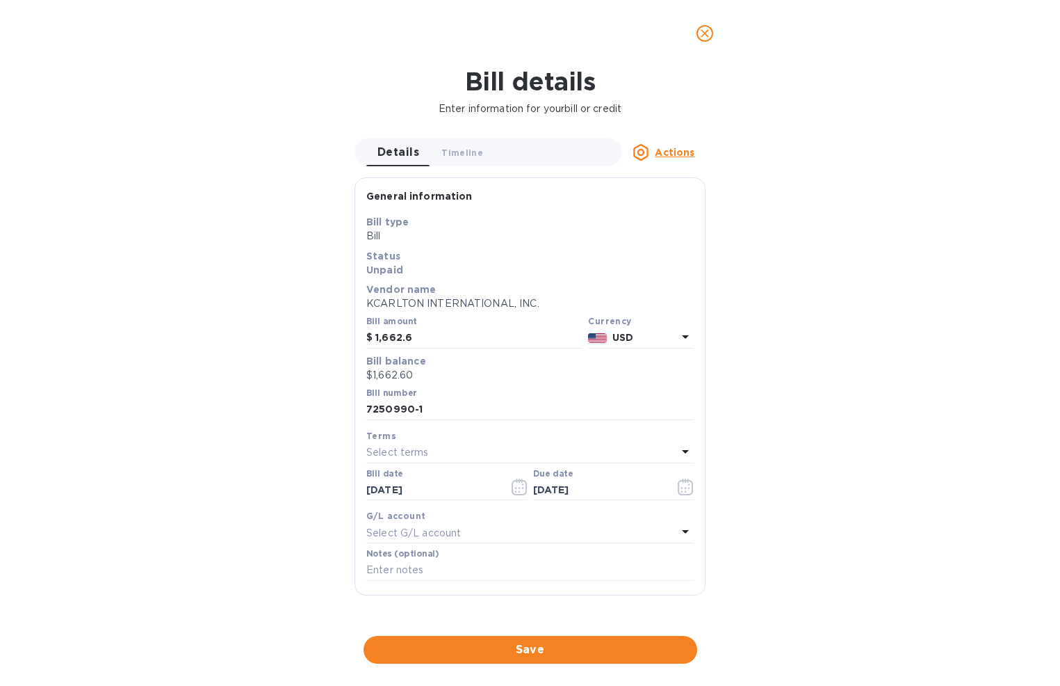
click at [232, 218] on div "Bill details Enter information for your bill or credit Details 0 Timeline 0 Act…" at bounding box center [530, 376] width 1060 height 619
click at [710, 29] on icon "close" at bounding box center [705, 33] width 14 height 14
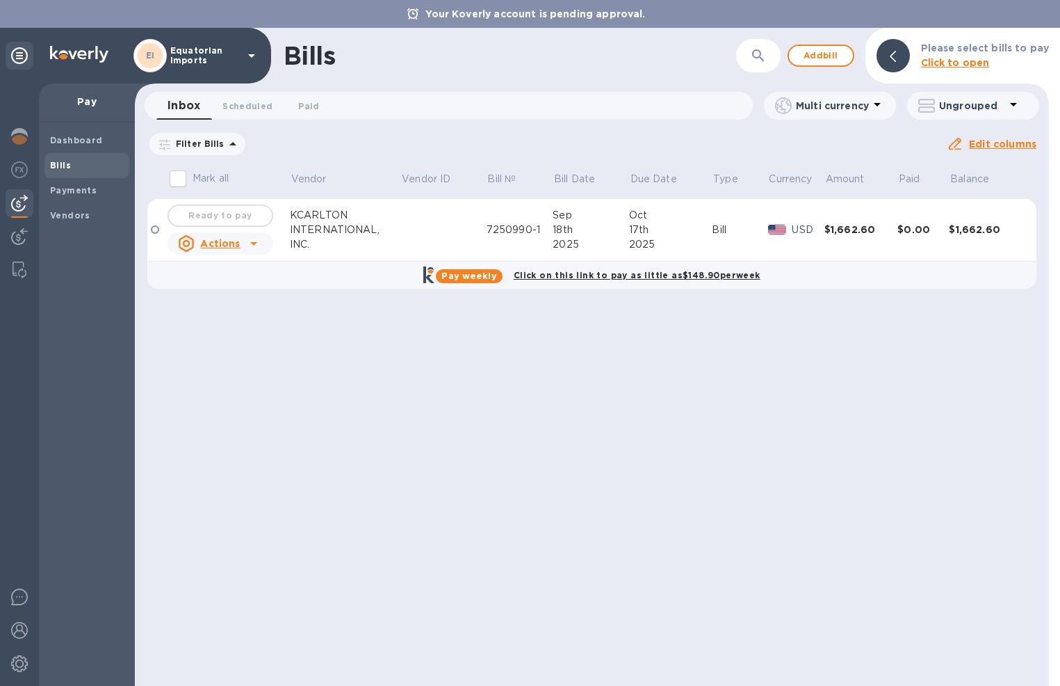
click at [242, 213] on div "Ready to pay" at bounding box center [220, 216] width 111 height 28
click at [182, 180] on input "Mark all" at bounding box center [177, 178] width 29 height 29
checkbox input "false"
click at [224, 207] on div "Ready to pay" at bounding box center [220, 216] width 111 height 28
click at [745, 222] on div "Bill" at bounding box center [740, 229] width 56 height 15
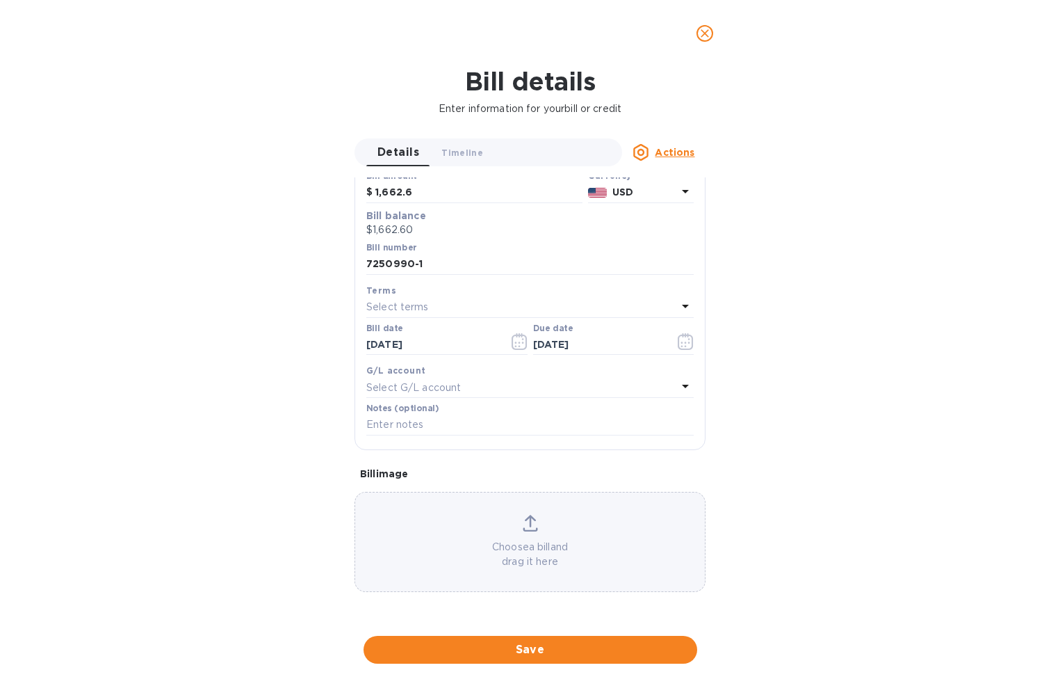
scroll to position [406, 0]
click at [704, 32] on icon "close" at bounding box center [705, 33] width 14 height 14
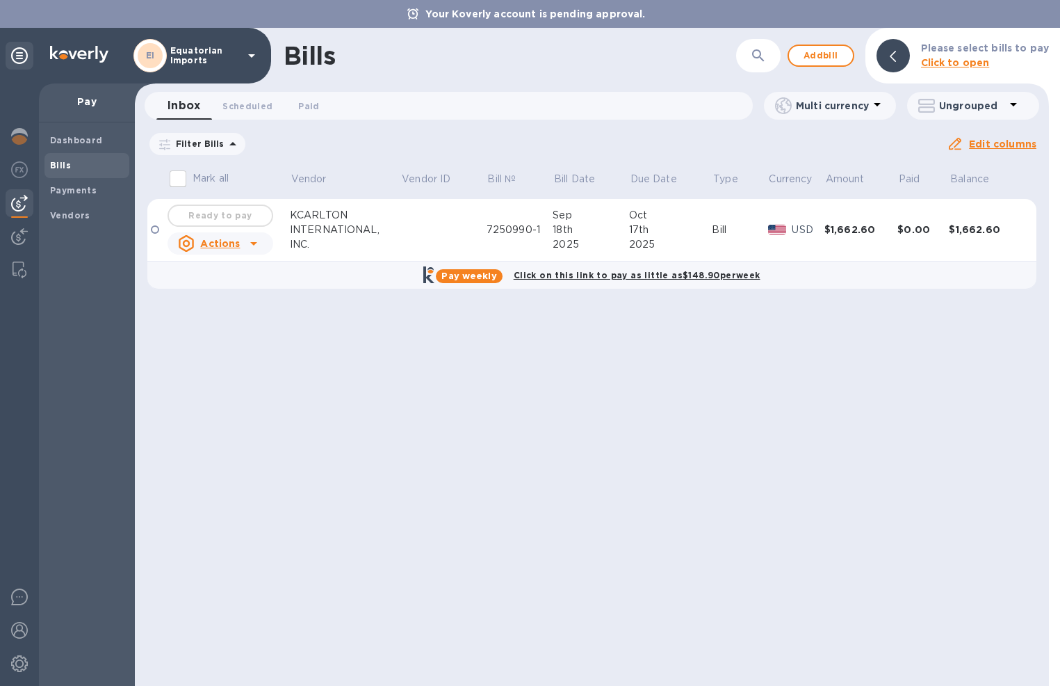
click at [403, 226] on td at bounding box center [443, 230] width 86 height 63
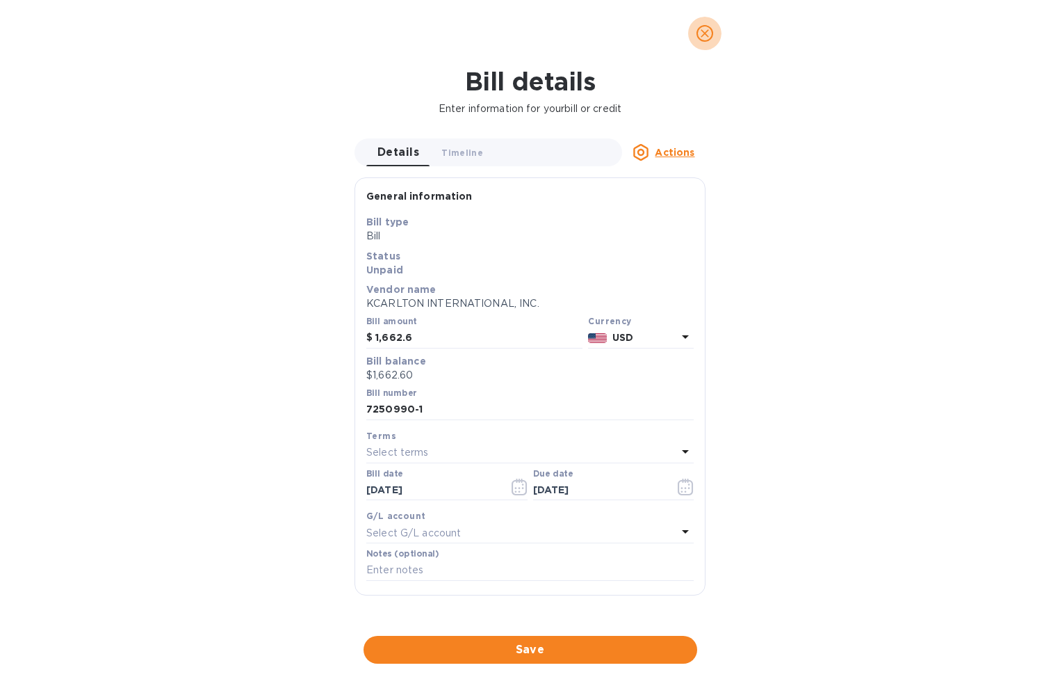
click at [710, 27] on icon "close" at bounding box center [705, 33] width 14 height 14
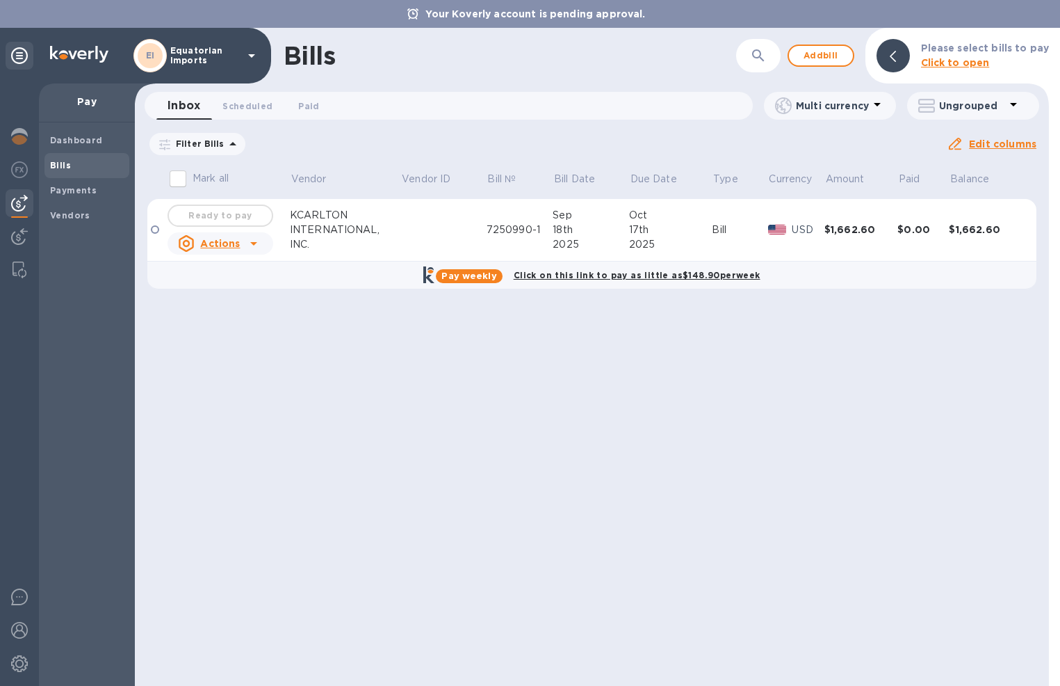
click at [893, 347] on div "Bills ​ Add bill Please select bills to pay Click to open Inbox 0 Scheduled 0 P…" at bounding box center [592, 357] width 914 height 658
